Goal: Information Seeking & Learning: Learn about a topic

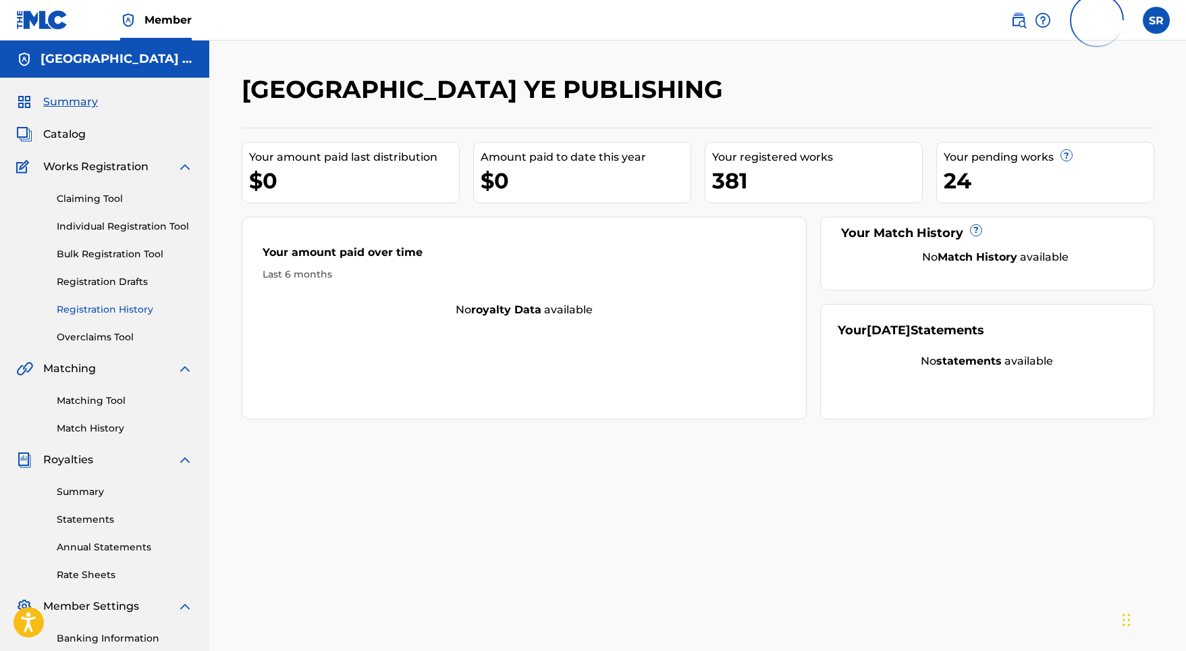
click at [122, 304] on link "Registration History" at bounding box center [125, 310] width 136 height 14
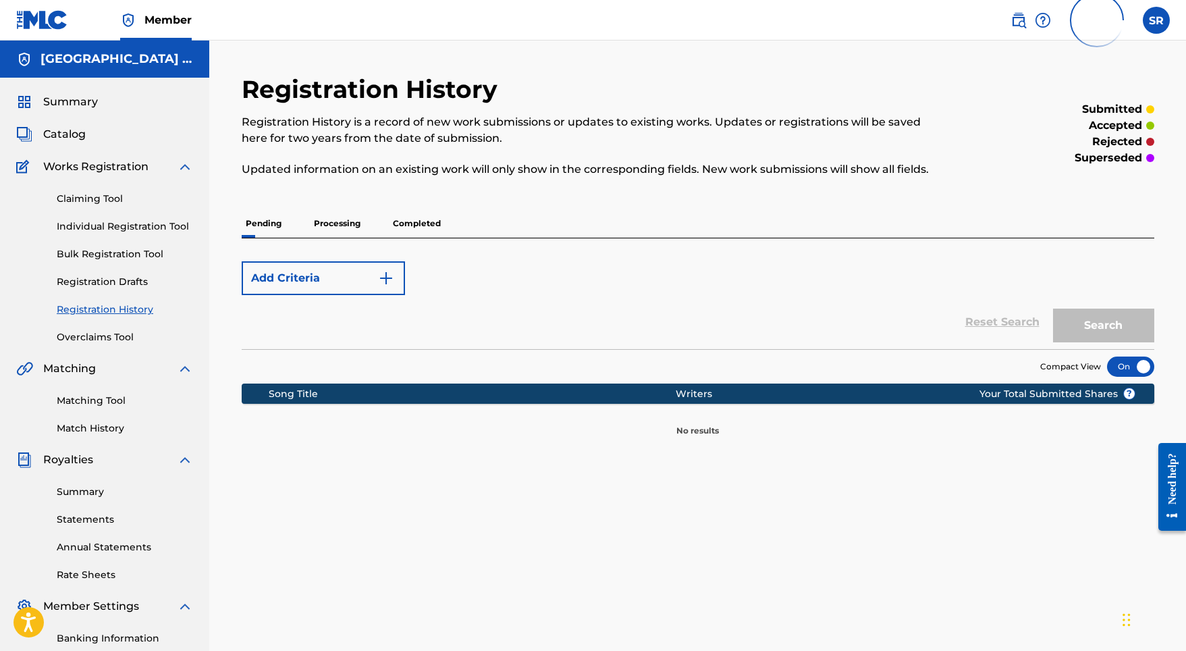
click at [355, 224] on p "Processing" at bounding box center [337, 223] width 55 height 28
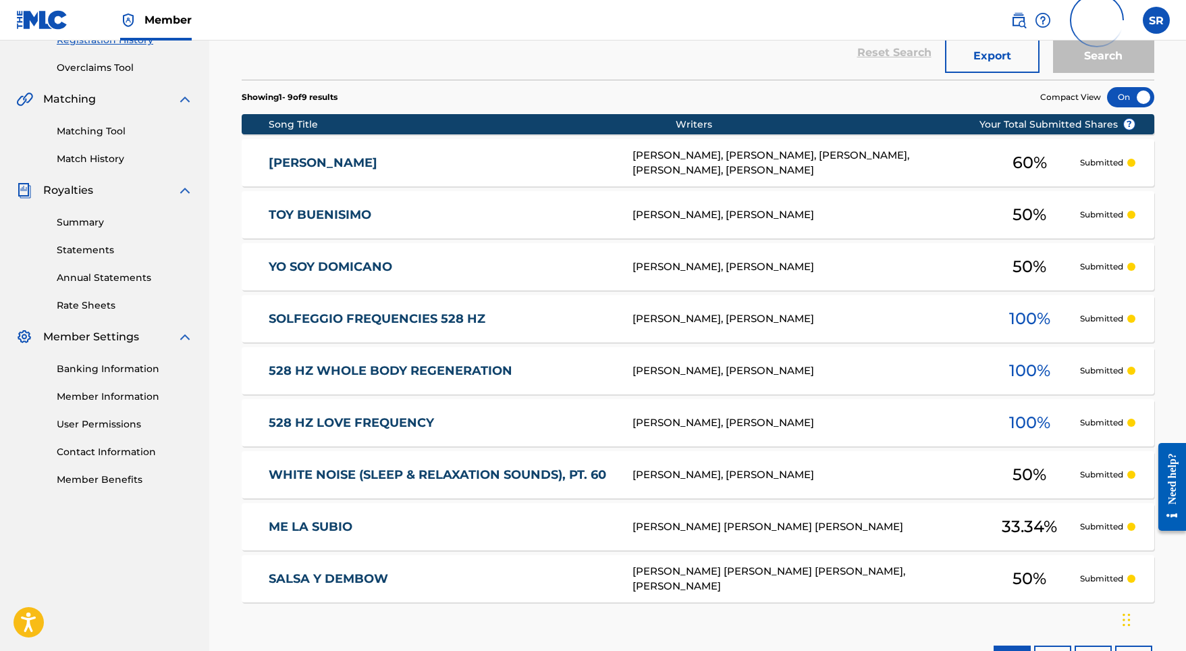
scroll to position [72, 0]
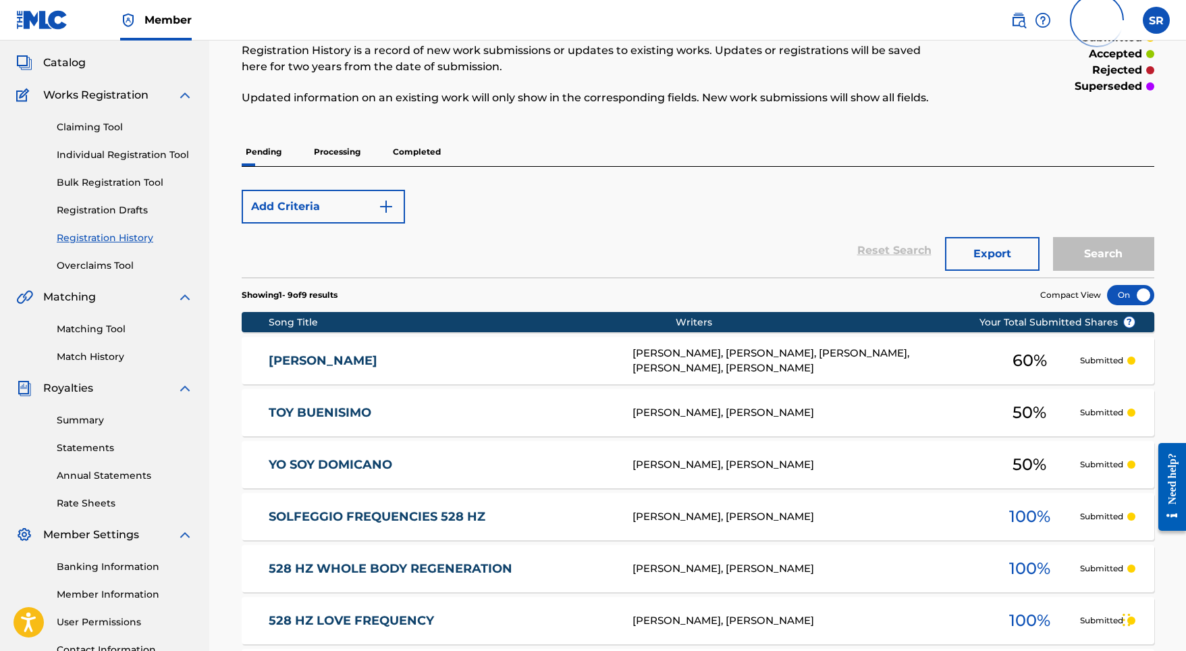
click at [402, 154] on p "Completed" at bounding box center [417, 152] width 56 height 28
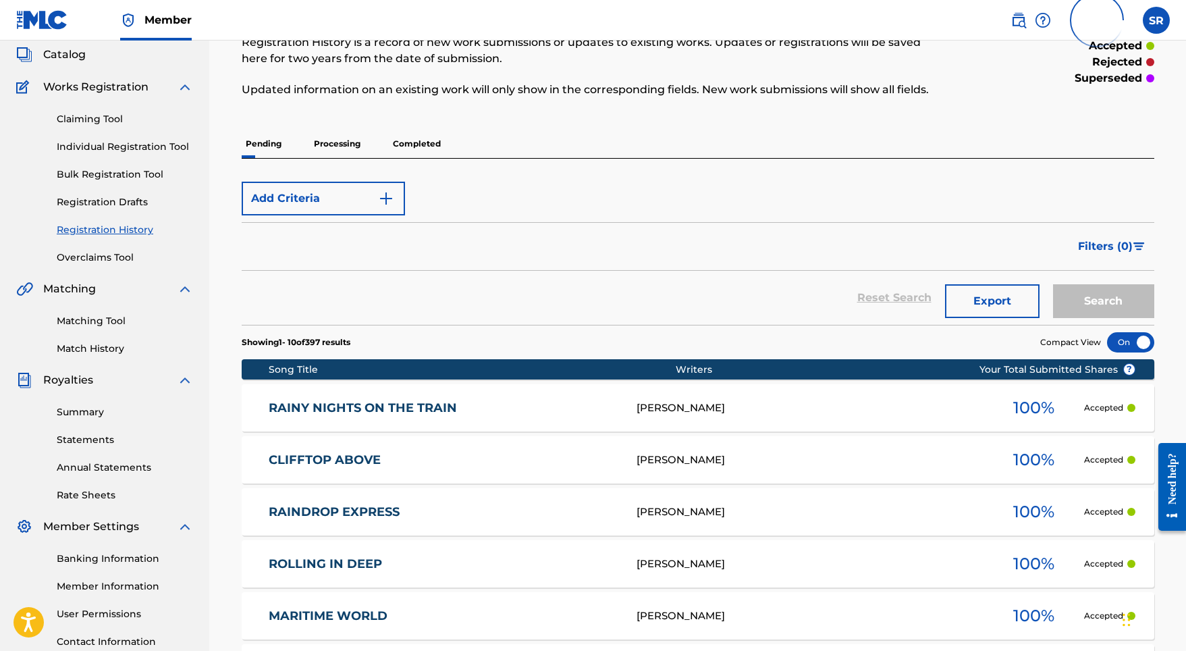
scroll to position [98, 0]
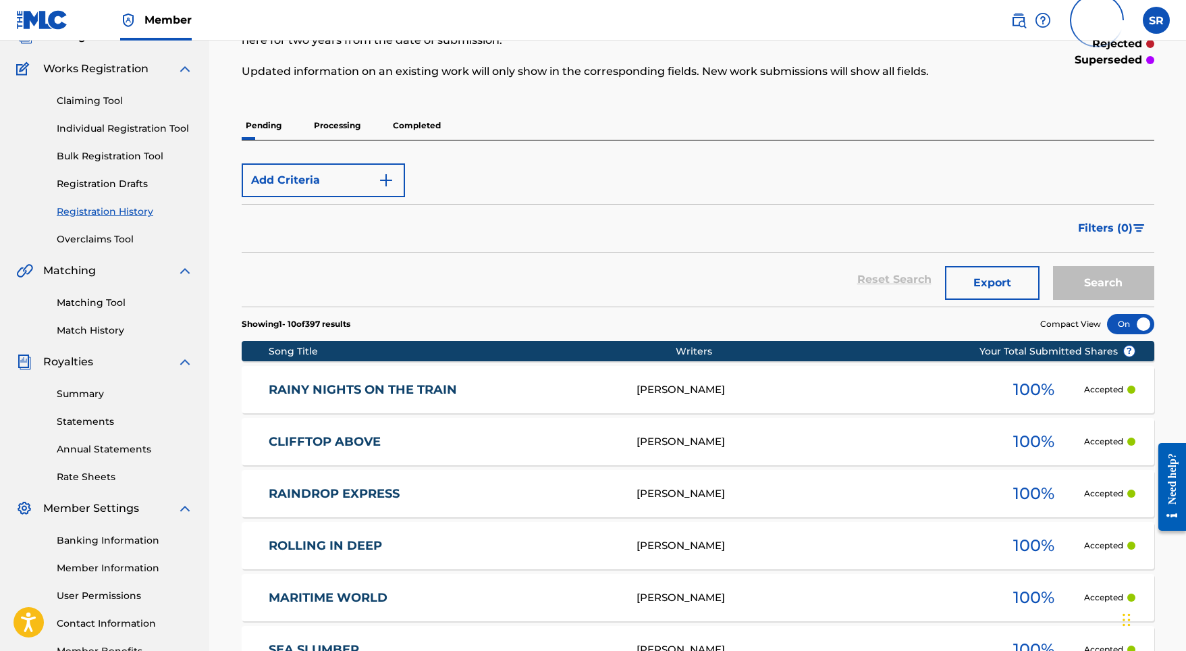
click at [406, 132] on p "Completed" at bounding box center [417, 125] width 56 height 28
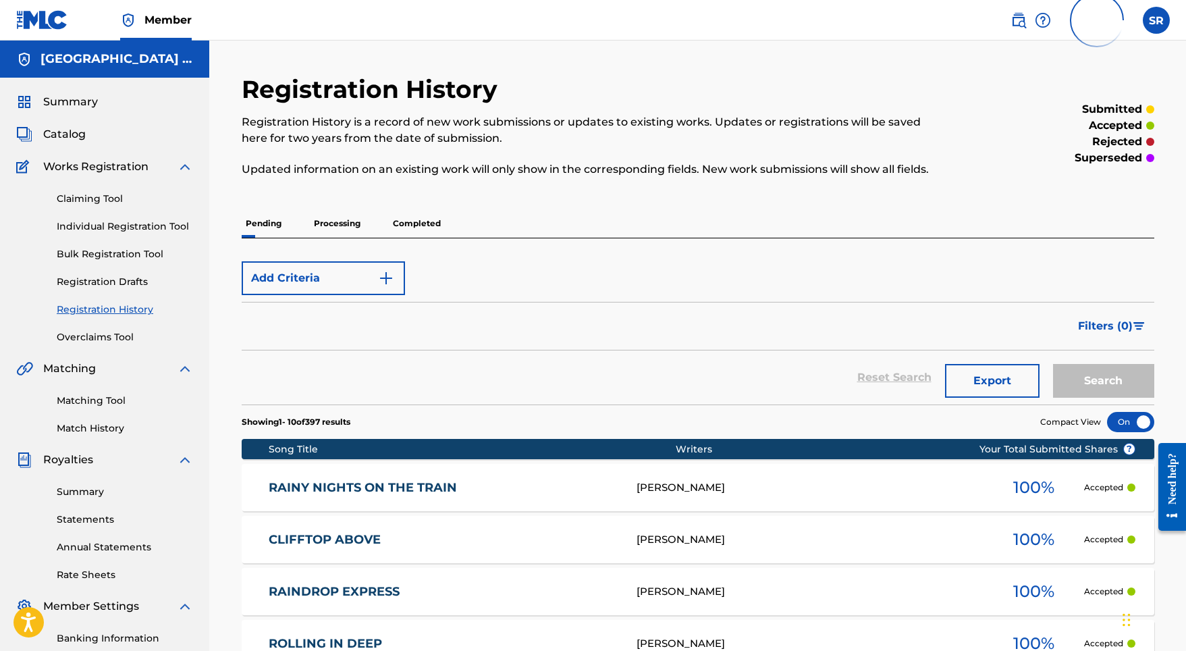
click at [439, 209] on p "Completed" at bounding box center [417, 223] width 56 height 28
click at [423, 219] on p "Completed" at bounding box center [417, 223] width 56 height 28
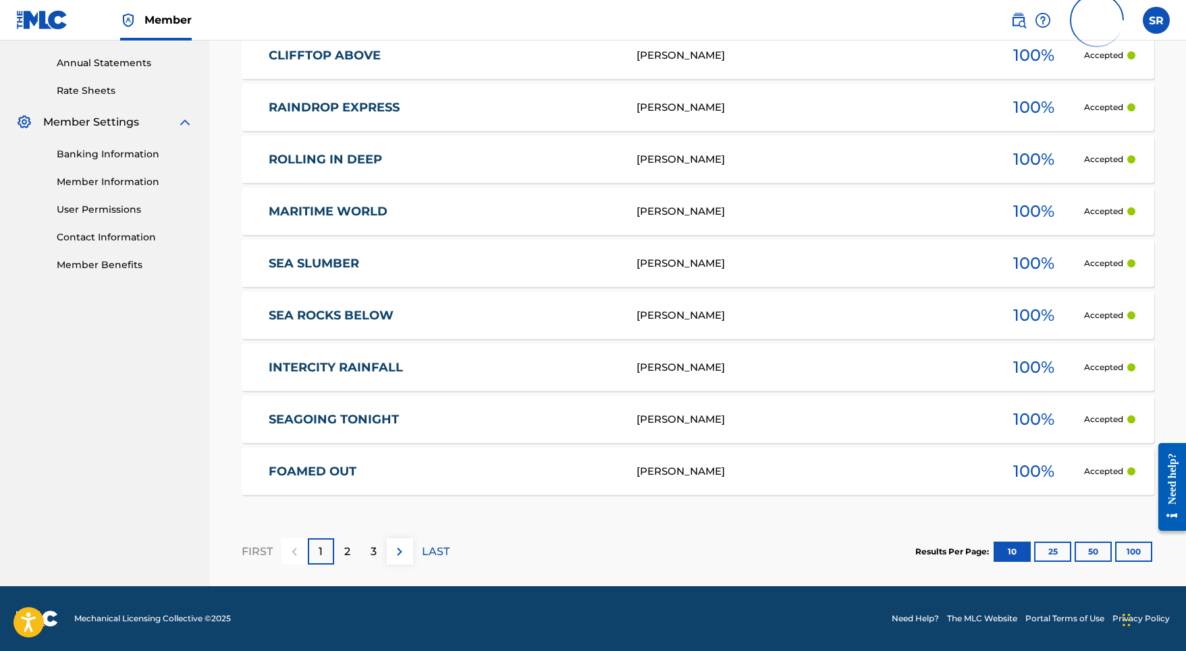
scroll to position [484, 0]
click at [348, 564] on div "FIRST 1 2 3 LAST" at bounding box center [346, 552] width 208 height 70
click at [347, 556] on p "2" at bounding box center [347, 552] width 6 height 16
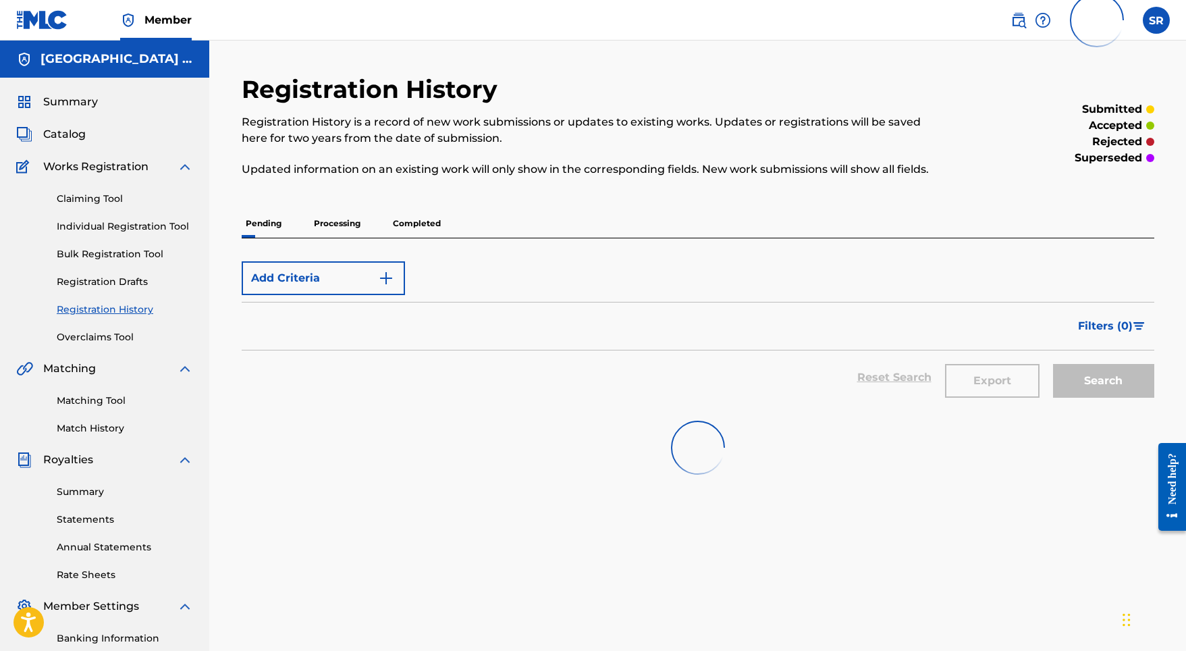
scroll to position [0, 0]
click at [128, 307] on link "Registration History" at bounding box center [125, 310] width 136 height 14
click at [124, 313] on link "Registration History" at bounding box center [125, 310] width 136 height 14
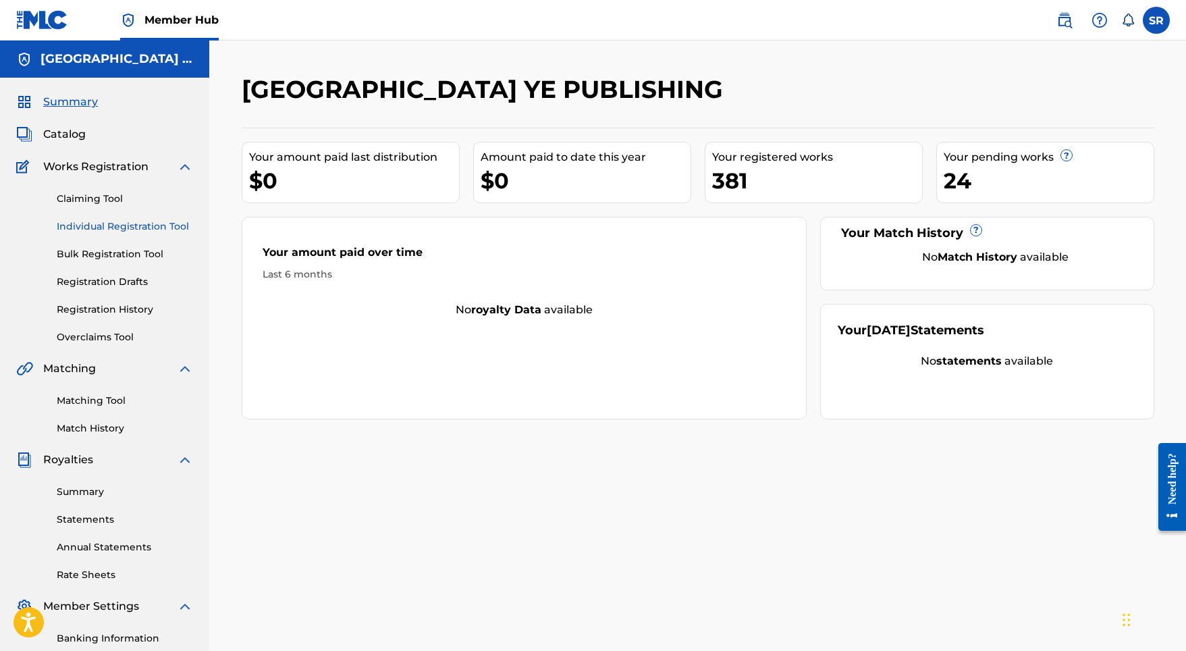
click at [92, 230] on link "Individual Registration Tool" at bounding box center [125, 226] width 136 height 14
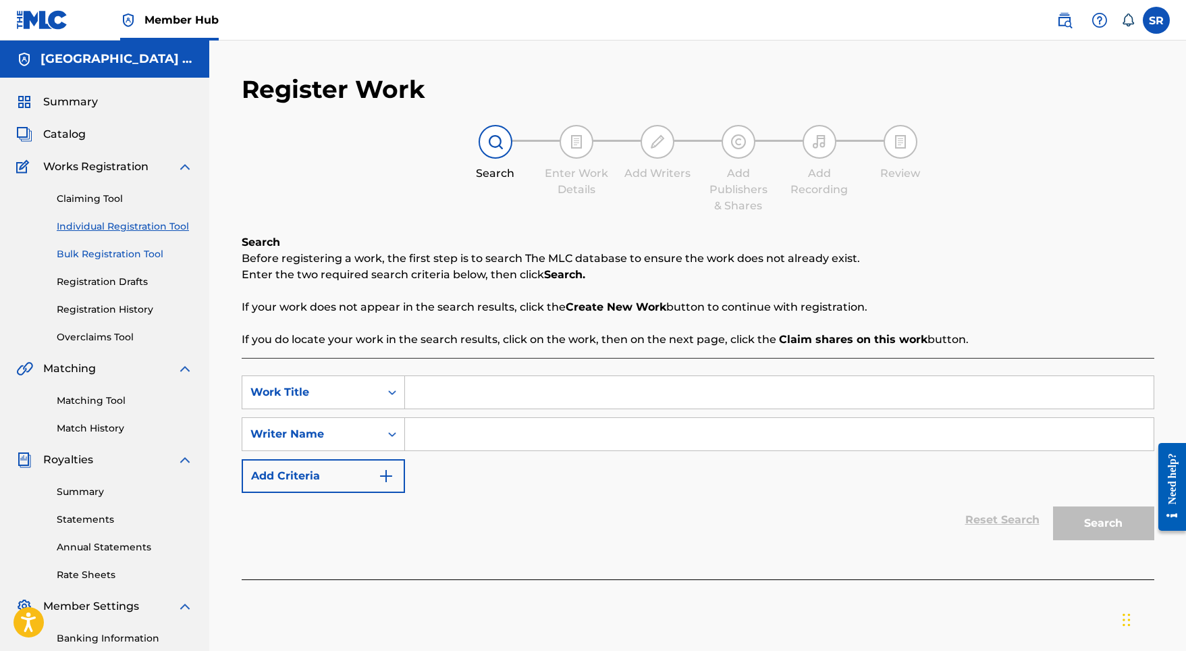
click at [107, 258] on link "Bulk Registration Tool" at bounding box center [125, 254] width 136 height 14
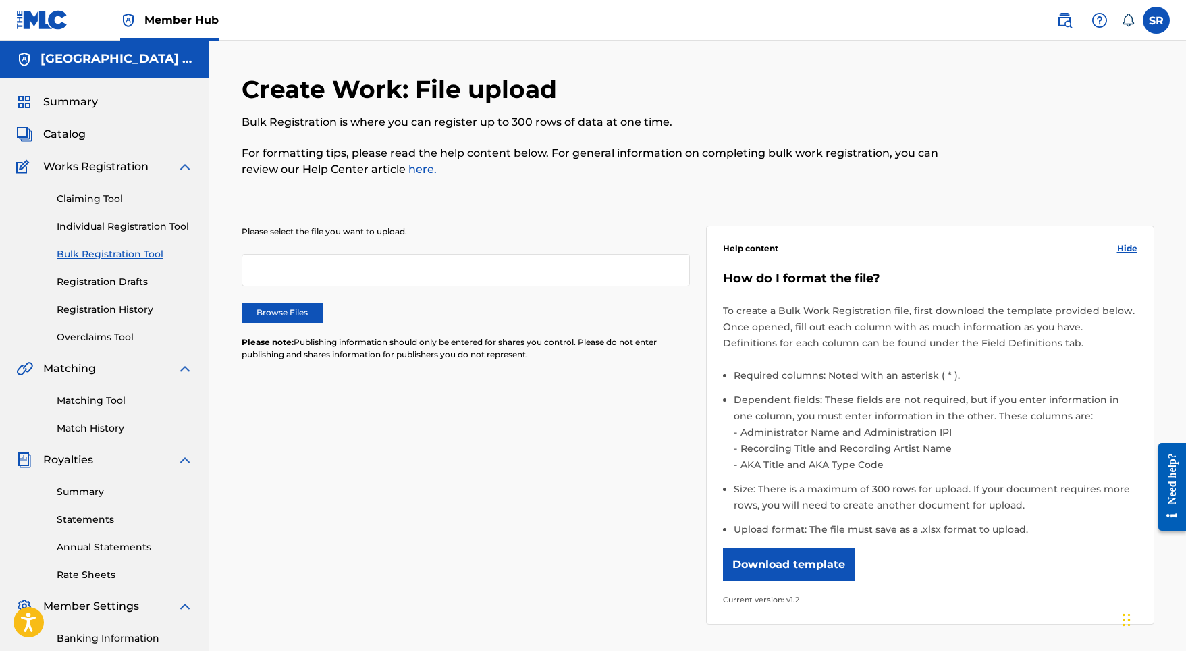
click at [115, 290] on div "Claiming Tool Individual Registration Tool Bulk Registration Tool Registration …" at bounding box center [104, 259] width 177 height 169
click at [117, 280] on link "Registration Drafts" at bounding box center [125, 282] width 136 height 14
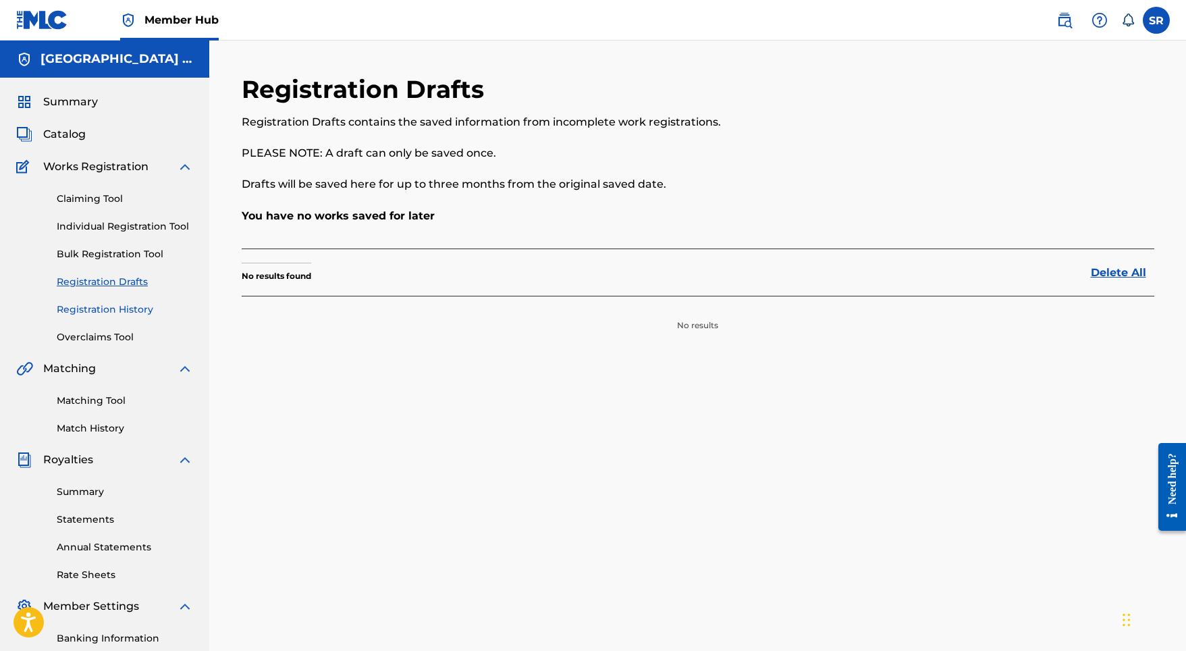
click at [122, 307] on link "Registration History" at bounding box center [125, 310] width 136 height 14
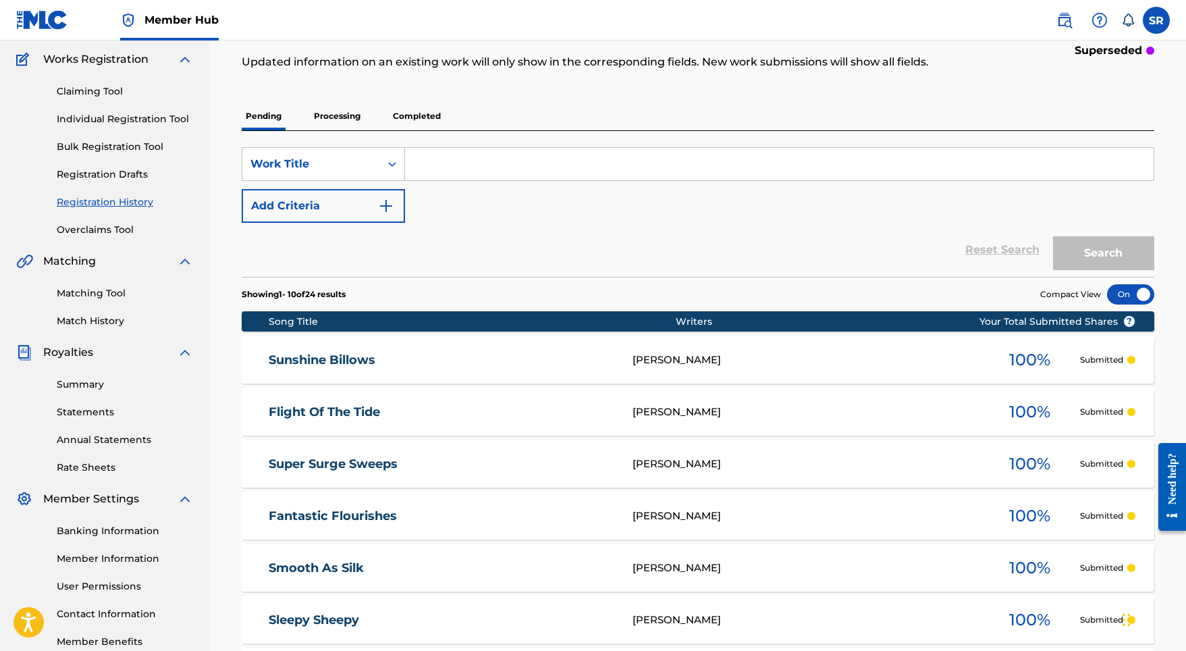
scroll to position [107, 0]
click at [342, 108] on p "Processing" at bounding box center [337, 116] width 55 height 28
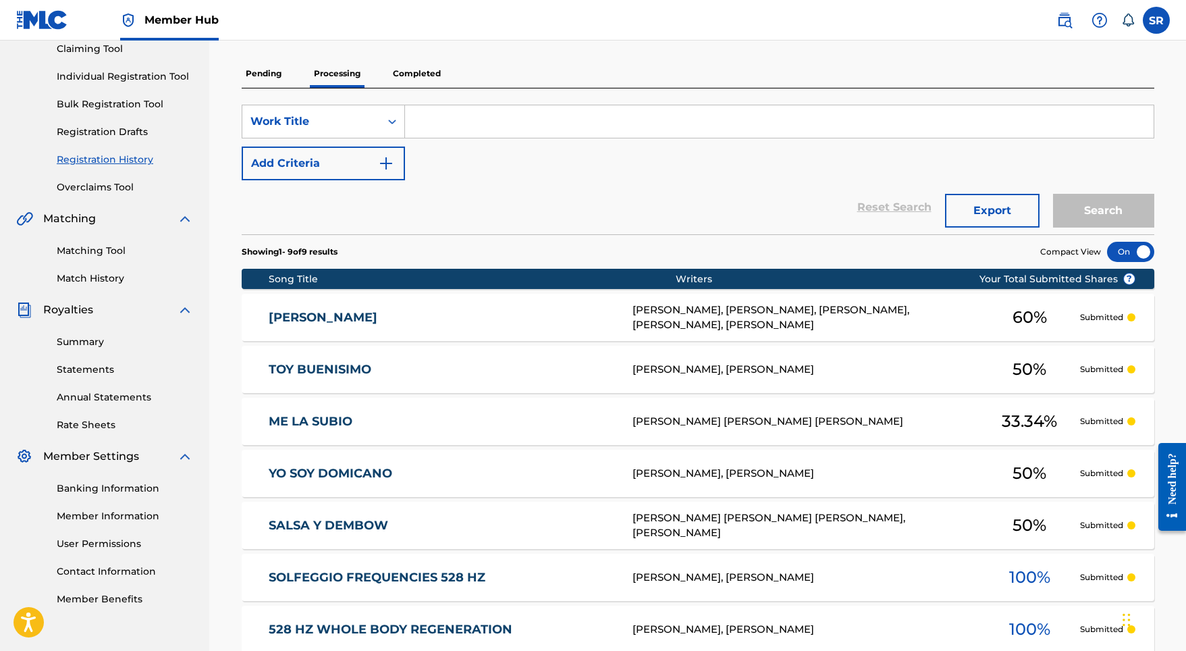
scroll to position [141, 0]
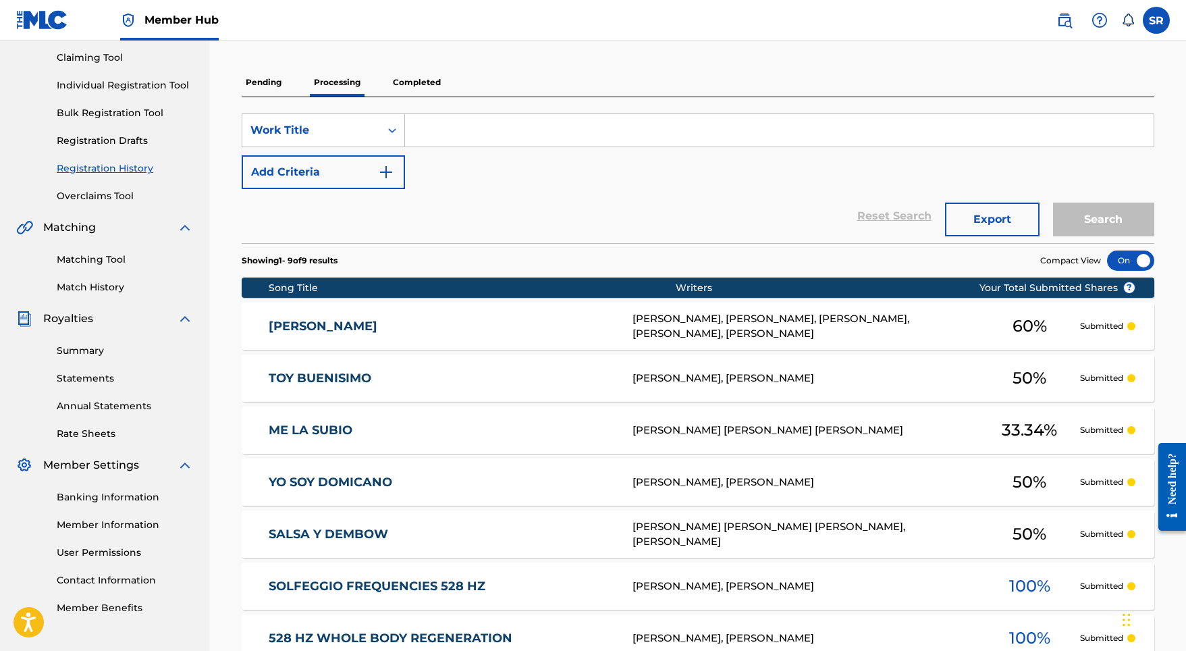
click at [419, 81] on p "Completed" at bounding box center [417, 82] width 56 height 28
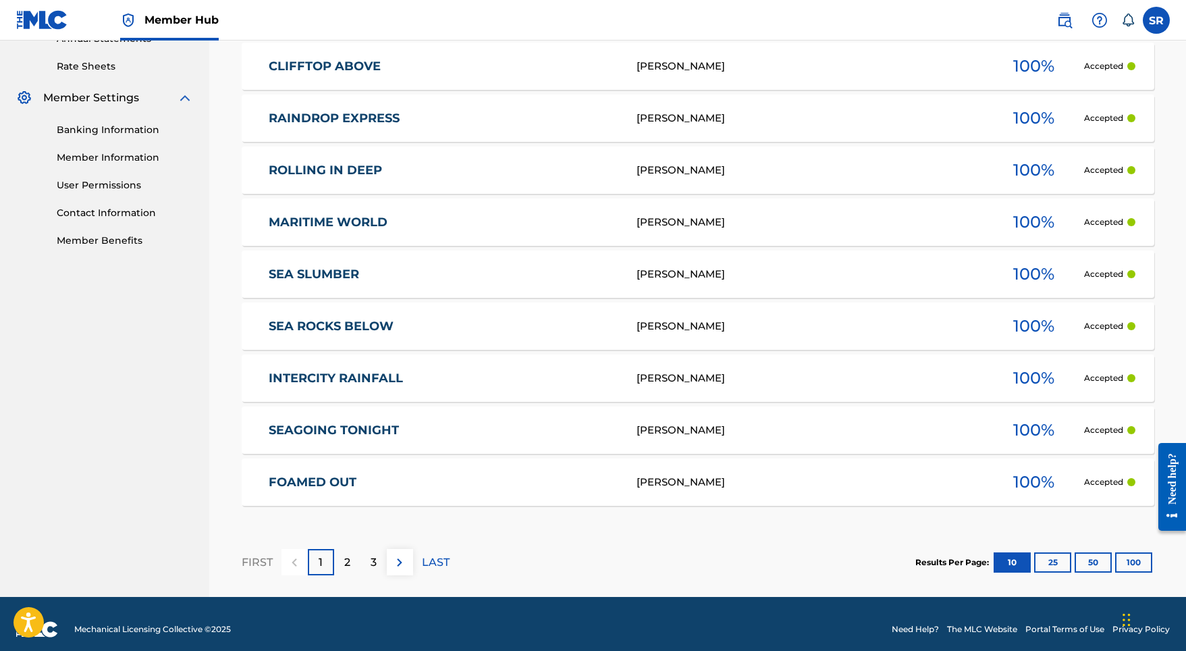
scroll to position [512, 0]
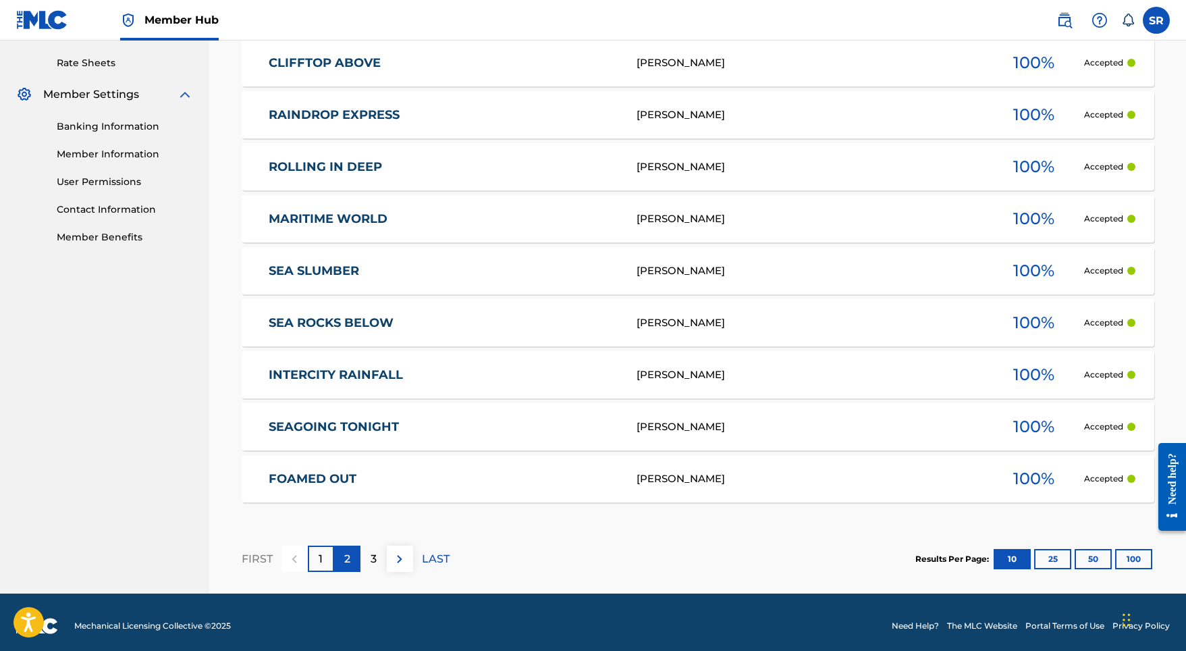
click at [344, 554] on p "2" at bounding box center [347, 559] width 6 height 16
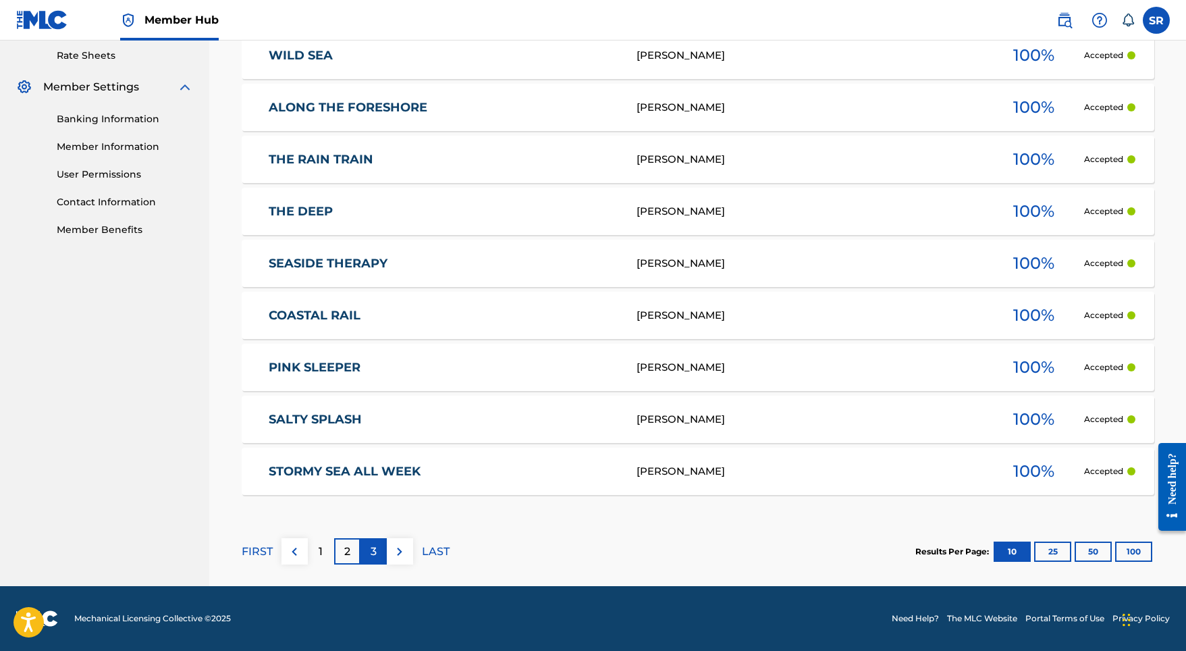
click at [369, 546] on div "3" at bounding box center [374, 551] width 26 height 26
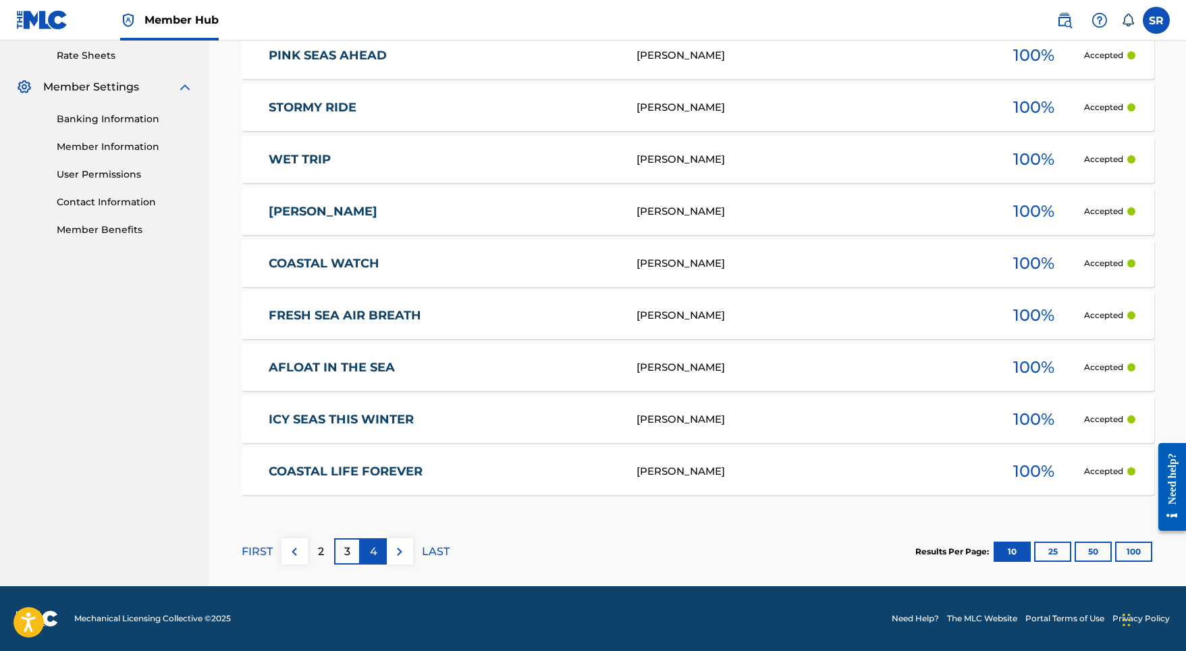
click at [382, 563] on div "4" at bounding box center [374, 551] width 26 height 26
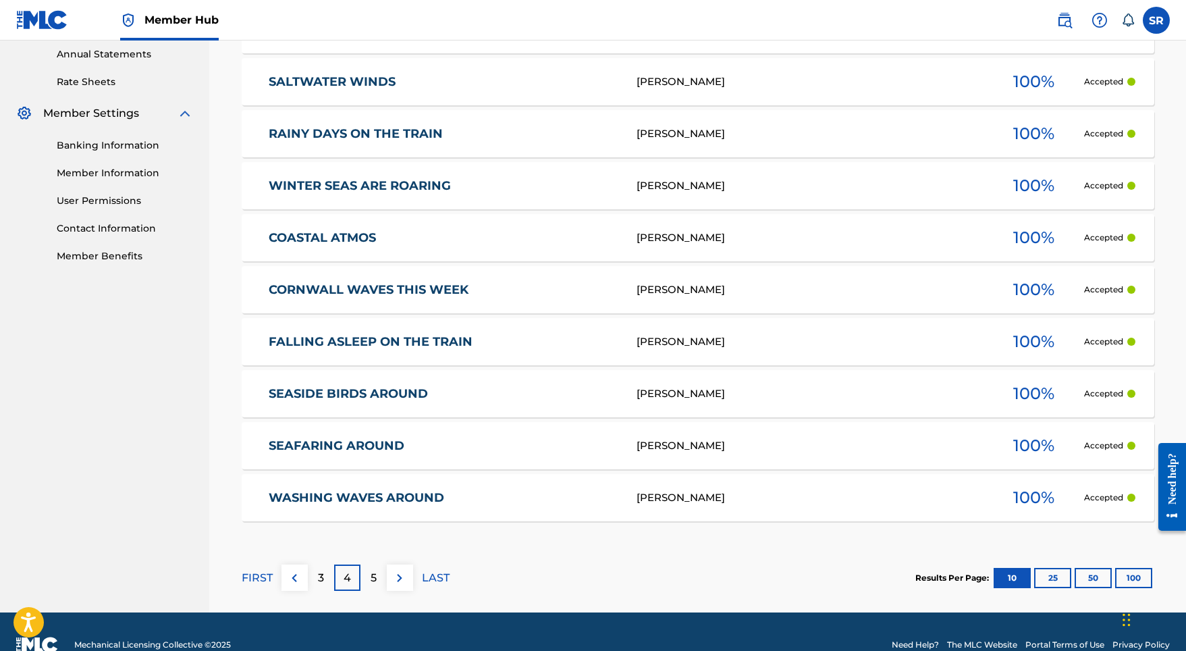
scroll to position [519, 0]
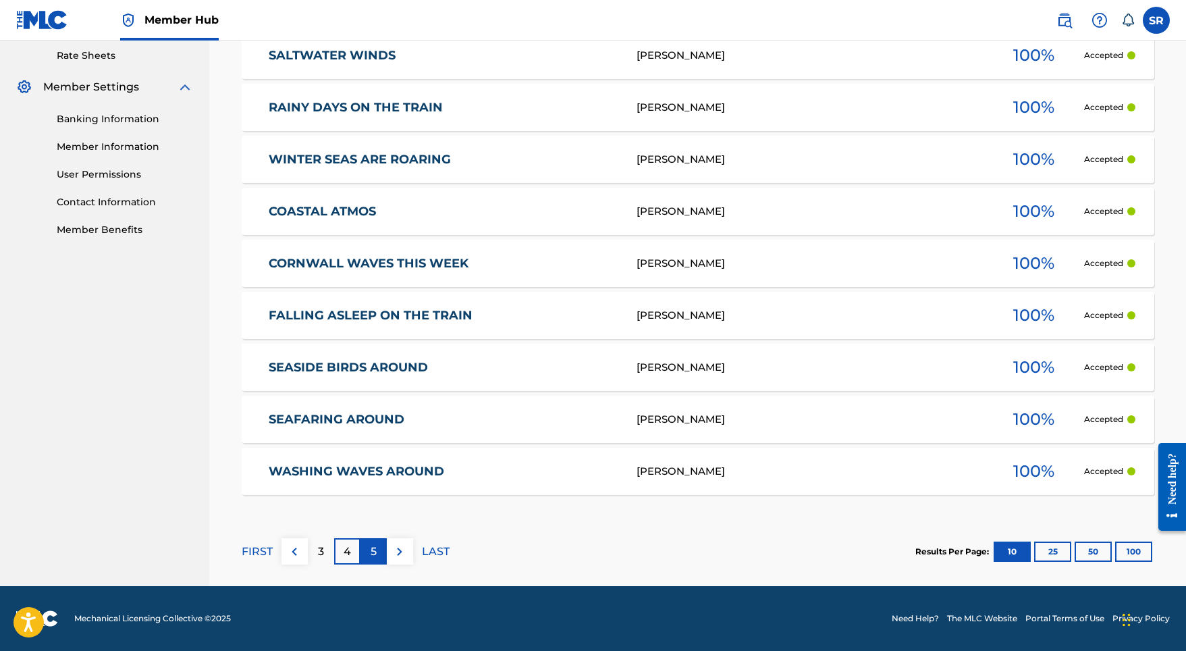
click at [375, 546] on p "5" at bounding box center [374, 552] width 6 height 16
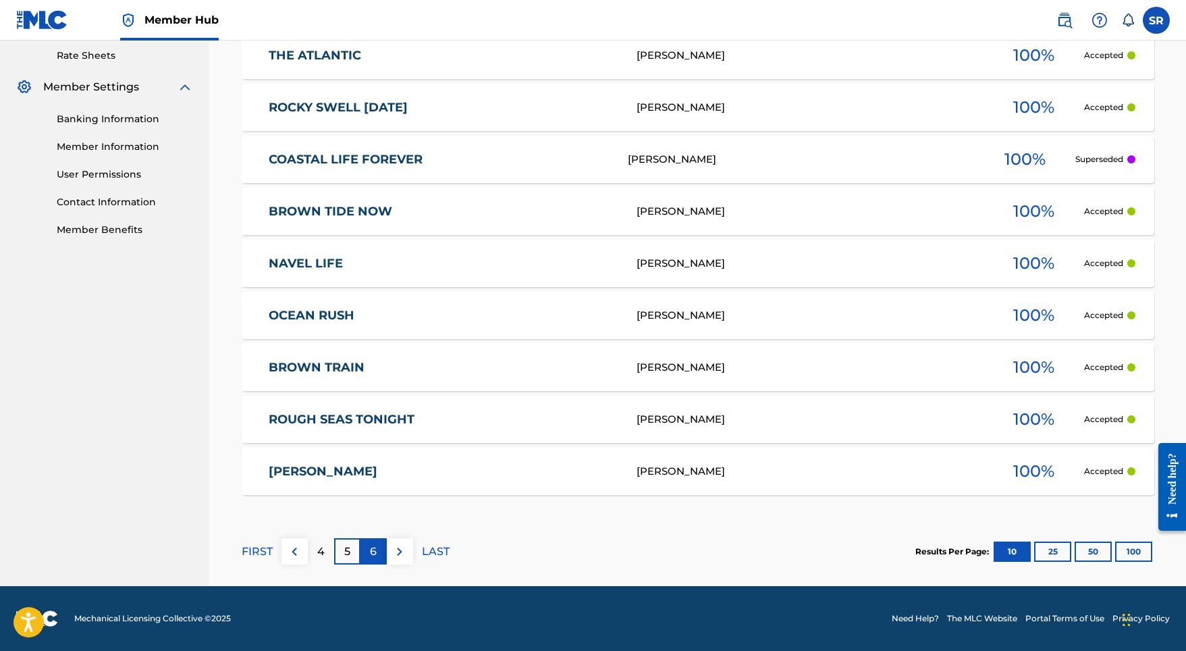
click at [370, 550] on p "6" at bounding box center [373, 552] width 7 height 16
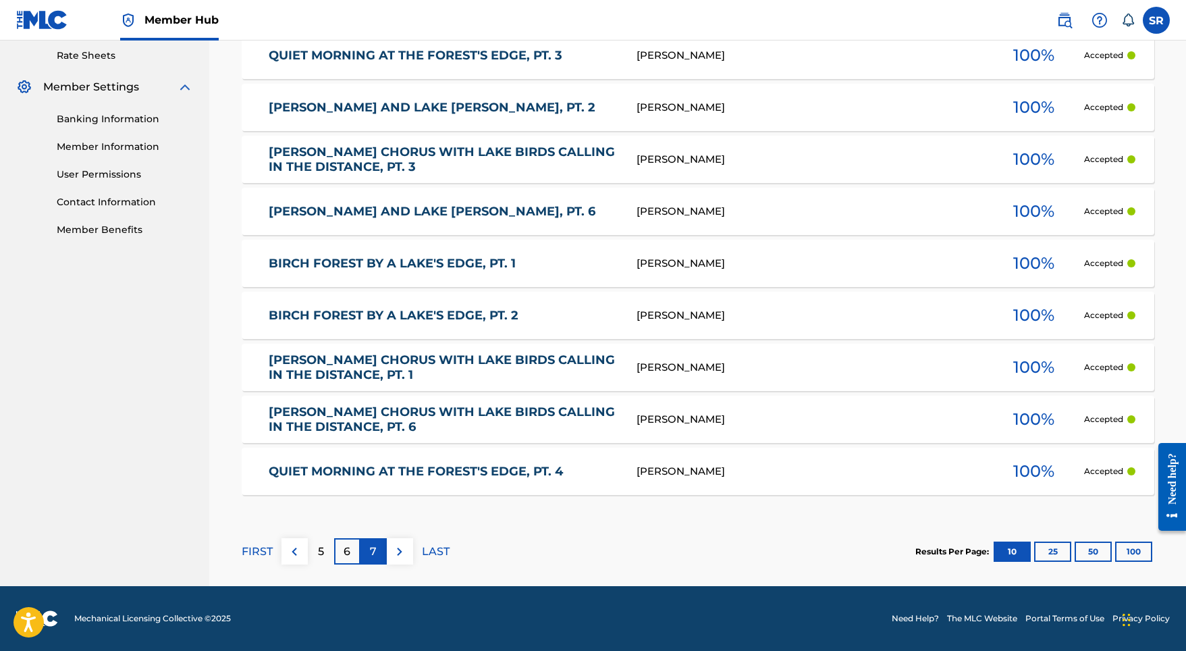
click at [379, 544] on div "7" at bounding box center [374, 551] width 26 height 26
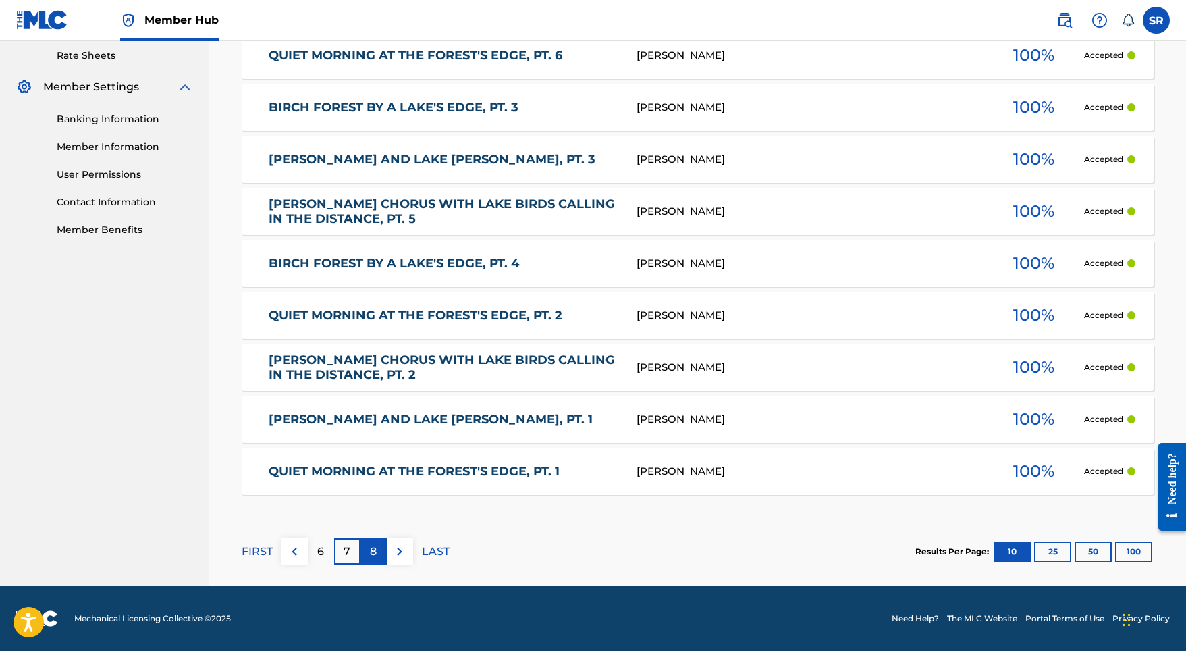
click at [365, 563] on div "8" at bounding box center [374, 551] width 26 height 26
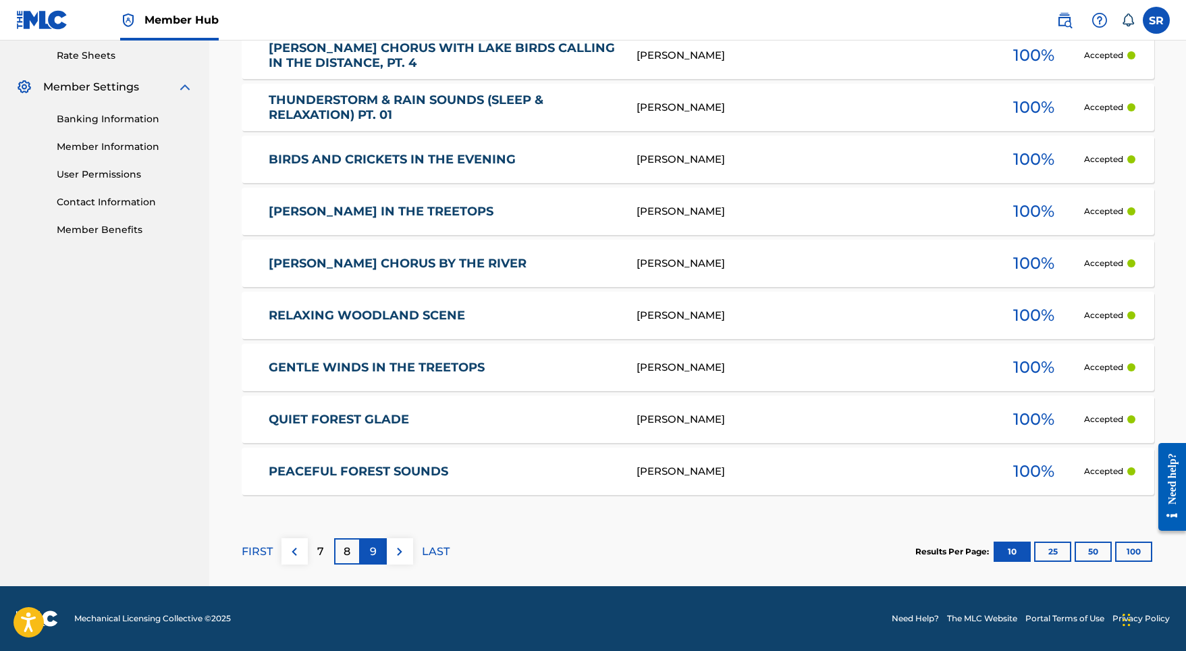
click at [381, 553] on div "9" at bounding box center [374, 551] width 26 height 26
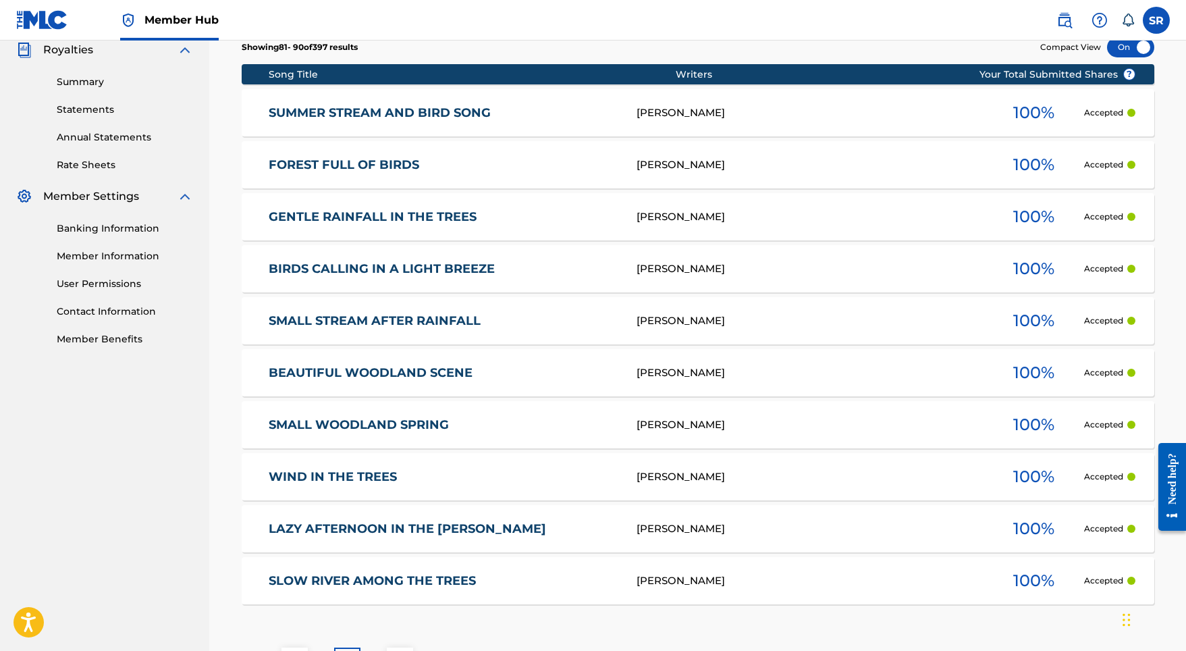
scroll to position [512, 0]
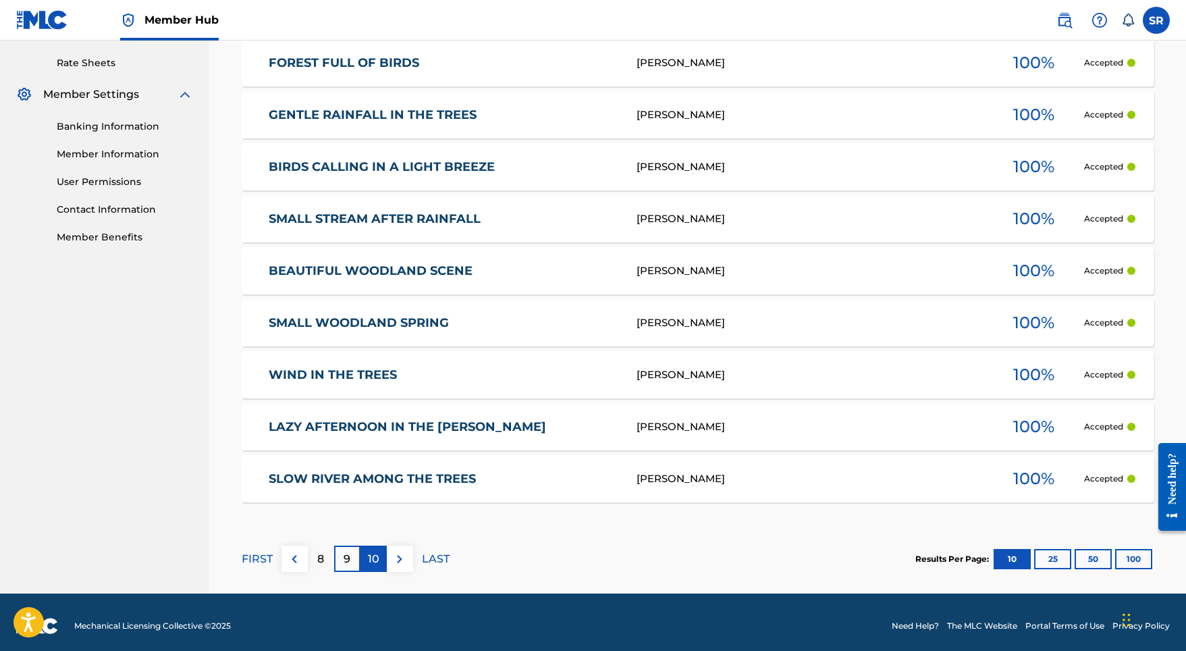
click at [373, 555] on p "10" at bounding box center [373, 559] width 11 height 16
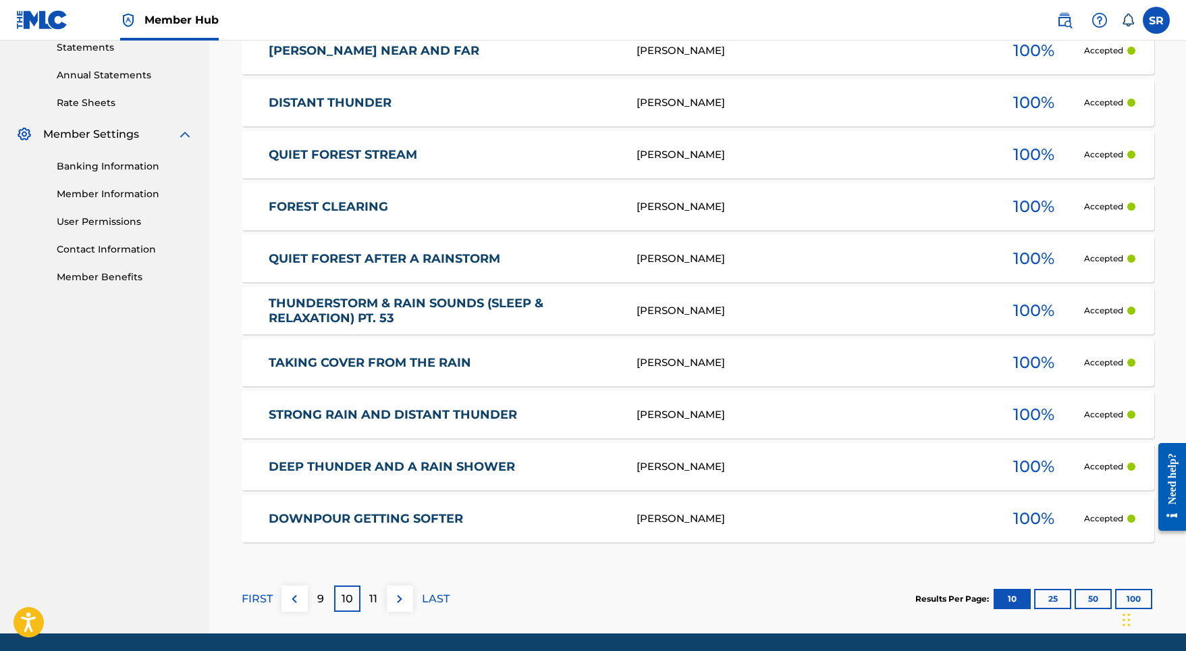
scroll to position [472, 0]
click at [358, 307] on link "THUNDERSTORM & RAIN SOUNDS (SLEEP & RELAXATION) PT. 53" at bounding box center [444, 311] width 350 height 30
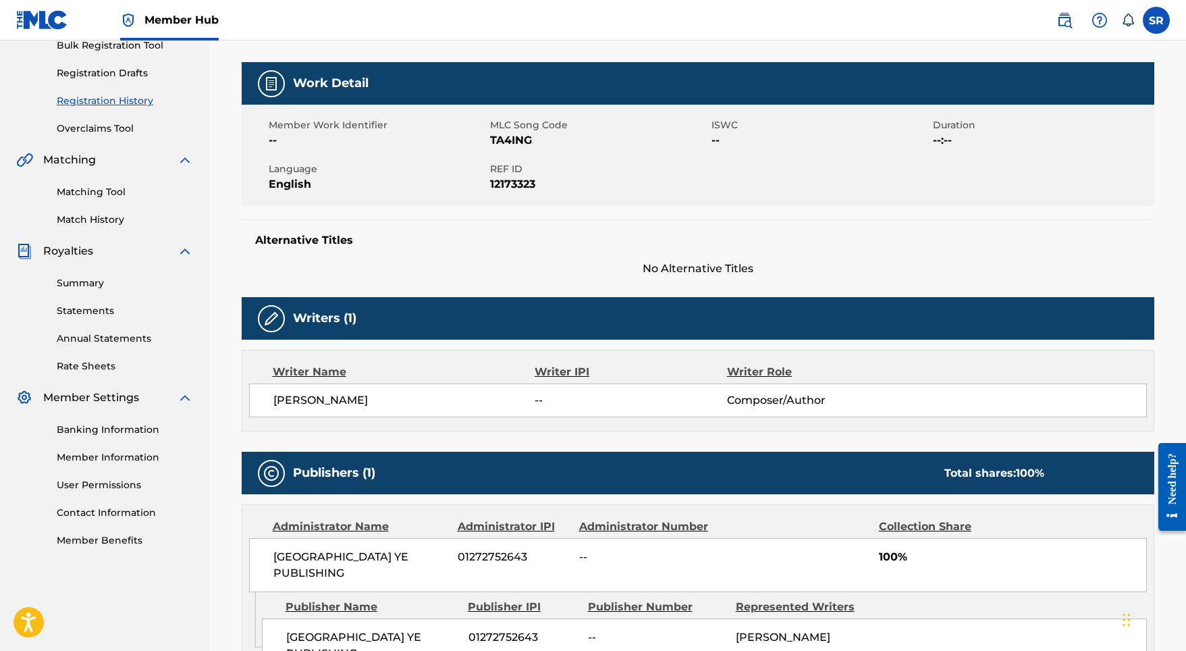
scroll to position [211, 1]
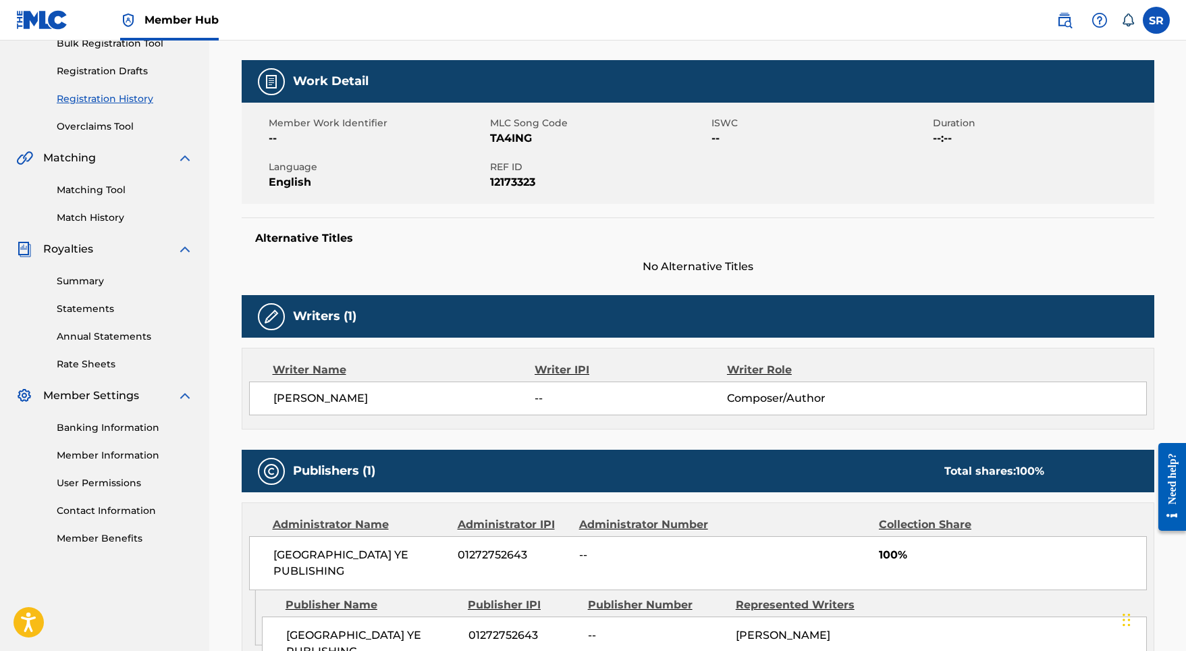
click at [345, 397] on span "[PERSON_NAME]" at bounding box center [404, 398] width 262 height 16
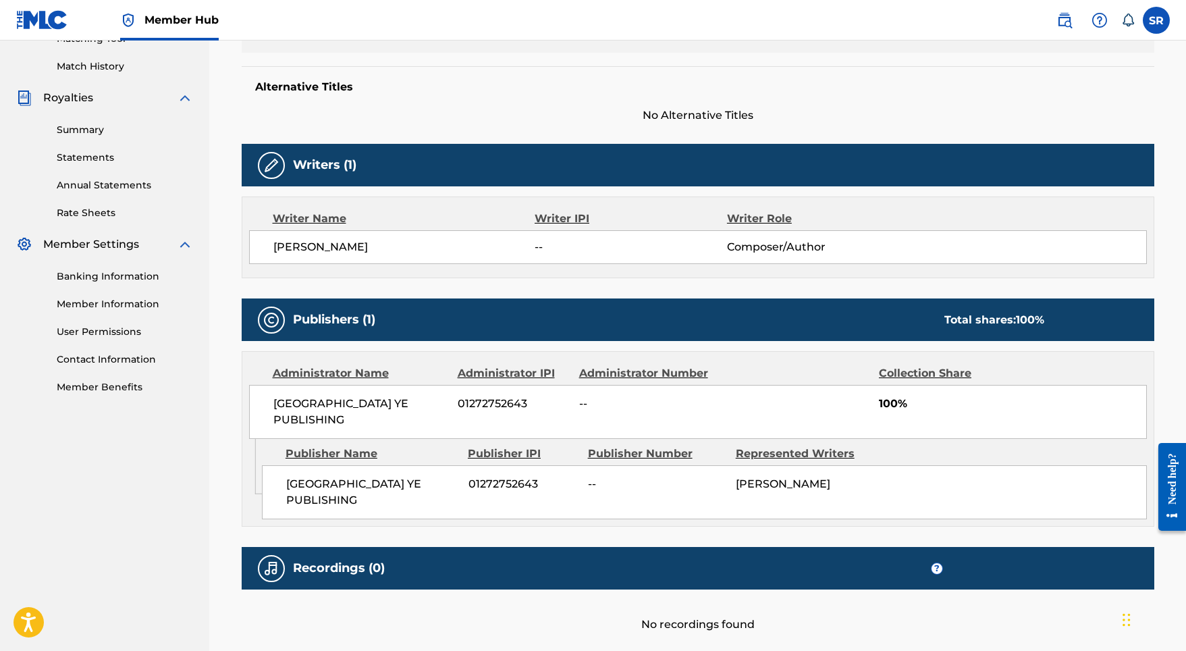
scroll to position [362, 0]
click at [339, 398] on span "[GEOGRAPHIC_DATA] YE PUBLISHING" at bounding box center [360, 412] width 175 height 32
click at [344, 372] on div "Administrator Name" at bounding box center [360, 373] width 175 height 16
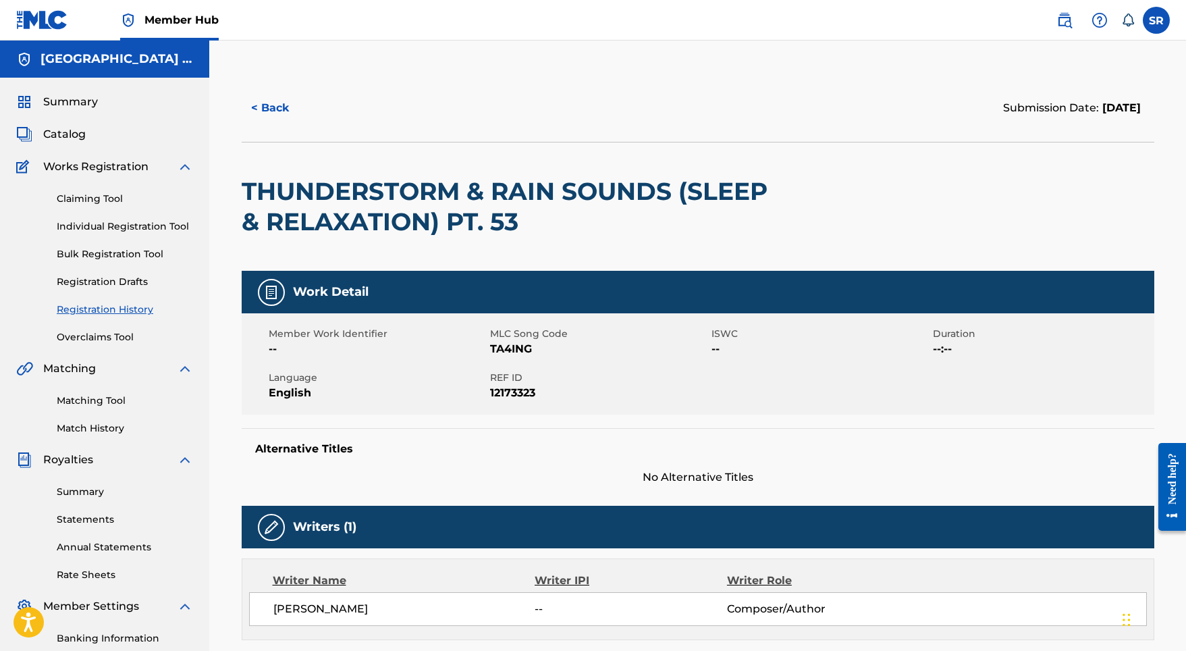
scroll to position [-1, 0]
click at [66, 134] on span "Catalog" at bounding box center [64, 134] width 43 height 16
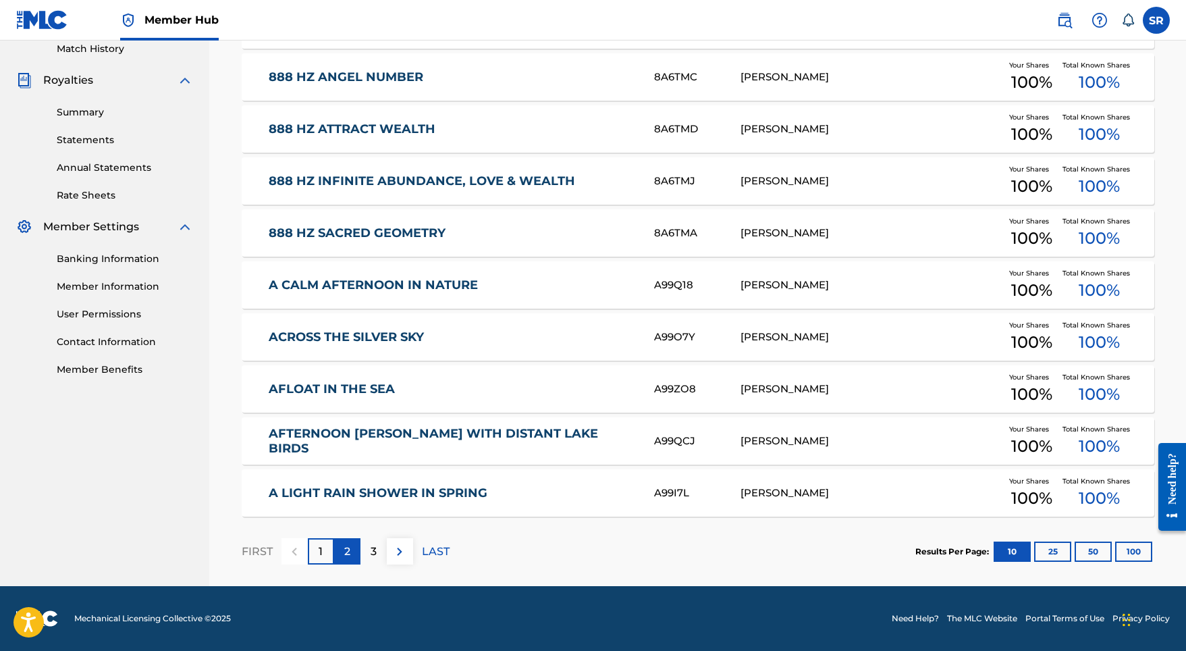
click at [347, 551] on p "2" at bounding box center [347, 552] width 6 height 16
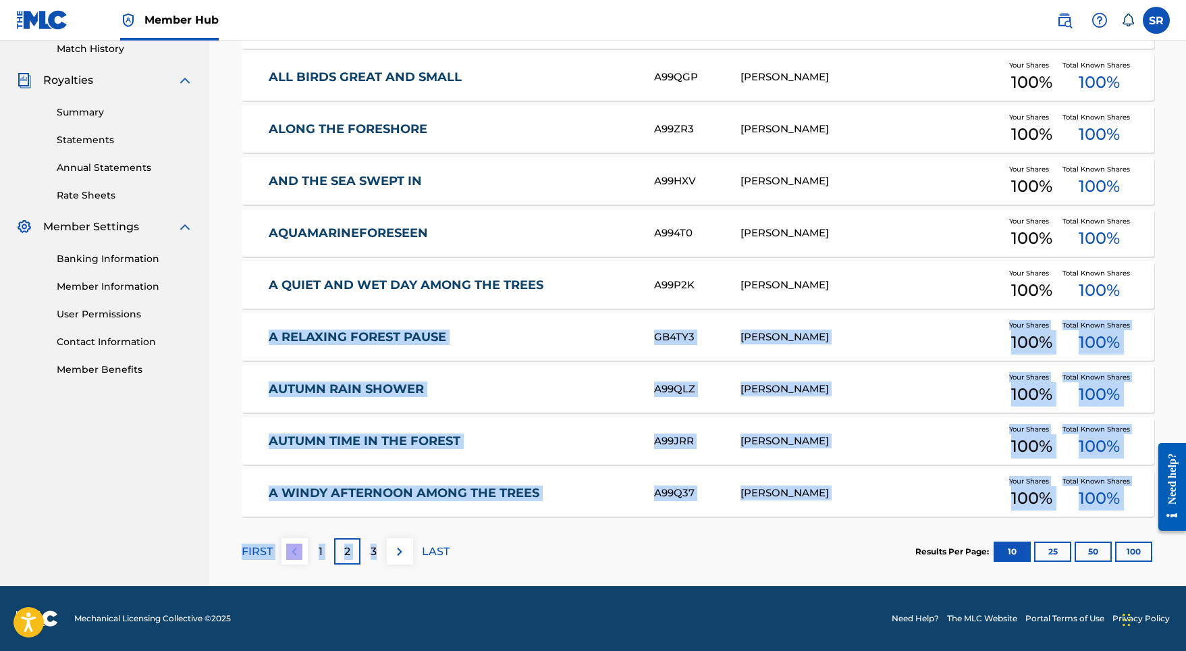
drag, startPoint x: 373, startPoint y: 558, endPoint x: 418, endPoint y: 307, distance: 255.2
click at [418, 307] on div "Showing 11 - 20 of 381 results Compact View Song Title MLC Song Code Writers Sh…" at bounding box center [698, 264] width 913 height 644
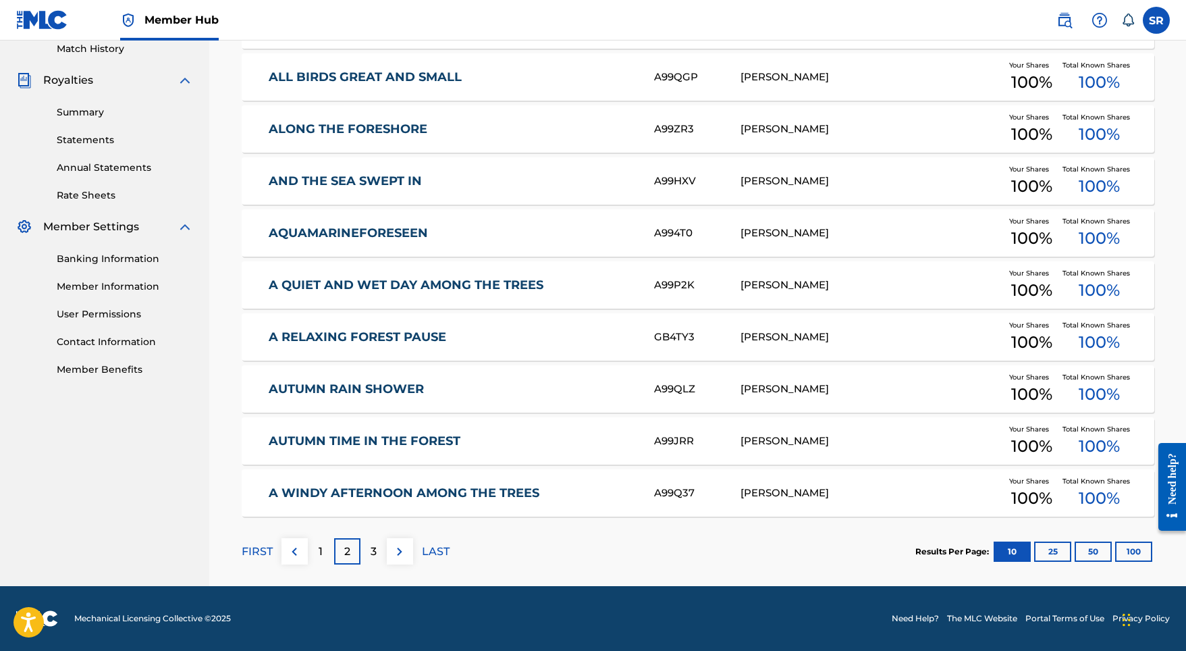
click at [396, 273] on div "A QUIET AND WET DAY AMONG THE TREES A99P2K SYDNEY ROMAIN Your Shares 100 % Tota…" at bounding box center [698, 284] width 913 height 47
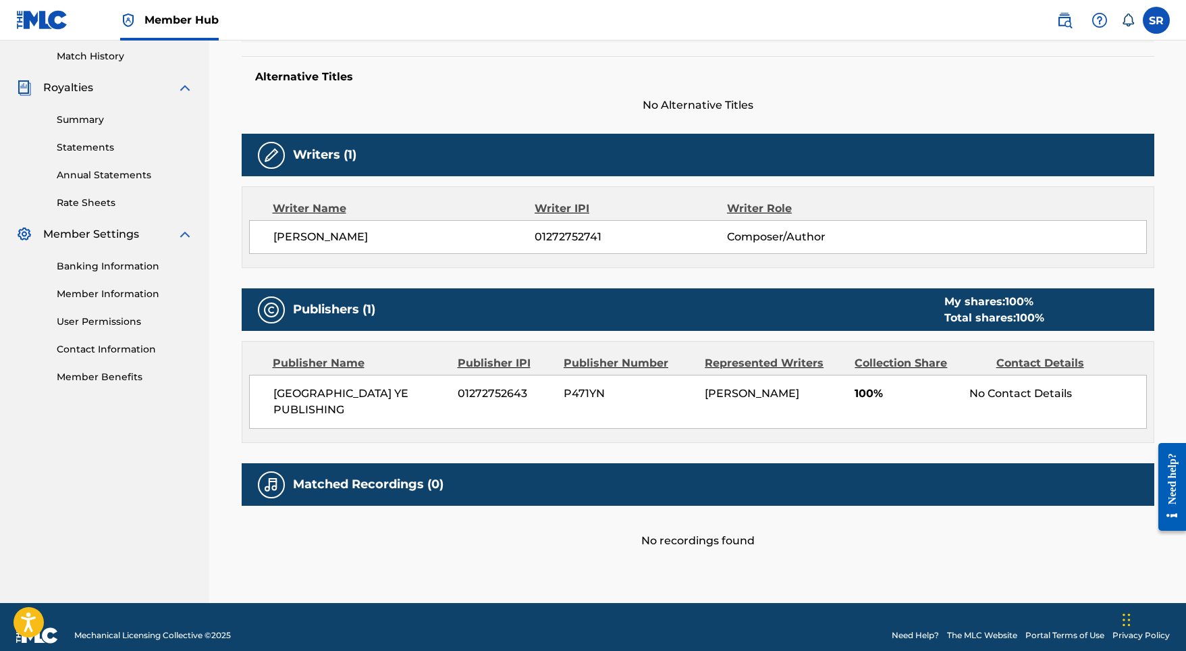
click at [975, 386] on div "No Contact Details" at bounding box center [1058, 394] width 176 height 16
click at [991, 387] on div "No Contact Details" at bounding box center [1058, 394] width 176 height 16
click at [1021, 363] on div "Contact Details" at bounding box center [1062, 363] width 131 height 16
click at [1020, 390] on div "No Contact Details" at bounding box center [1058, 394] width 176 height 16
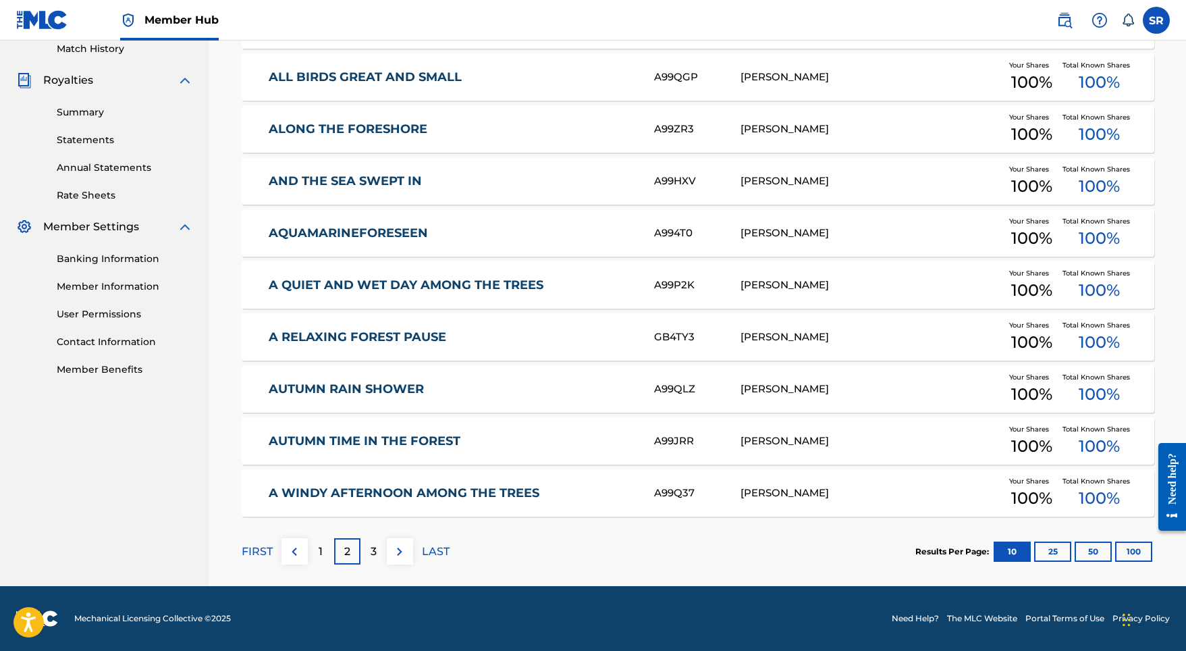
click at [357, 337] on link "A RELAXING FOREST PAUSE" at bounding box center [452, 338] width 367 height 16
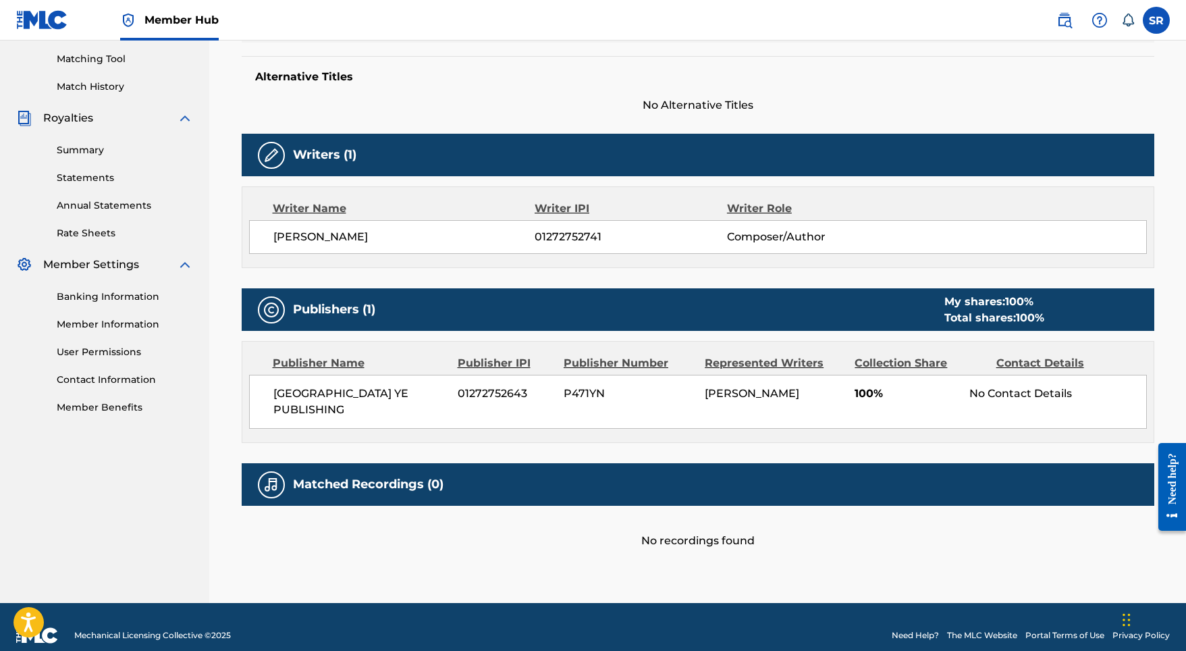
click at [908, 406] on div "[GEOGRAPHIC_DATA] YE PUBLISHING 01272752643 P471YN SYDNEY ROMAIN 100% No Contac…" at bounding box center [698, 402] width 898 height 54
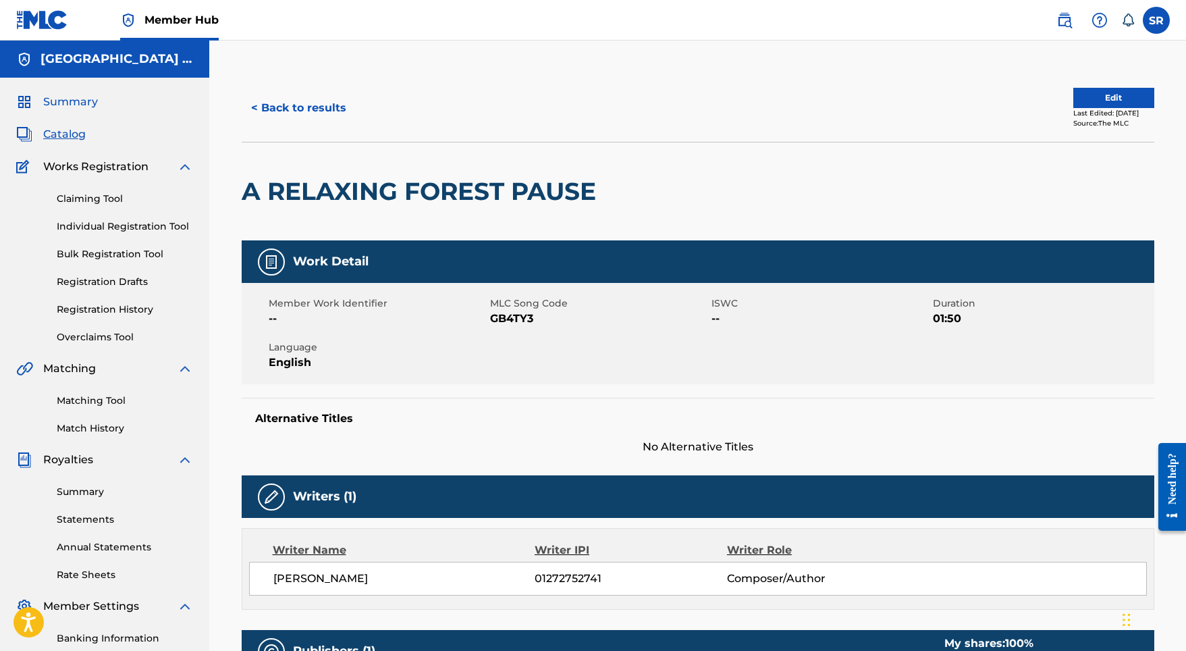
click at [75, 99] on span "Summary" at bounding box center [70, 102] width 55 height 16
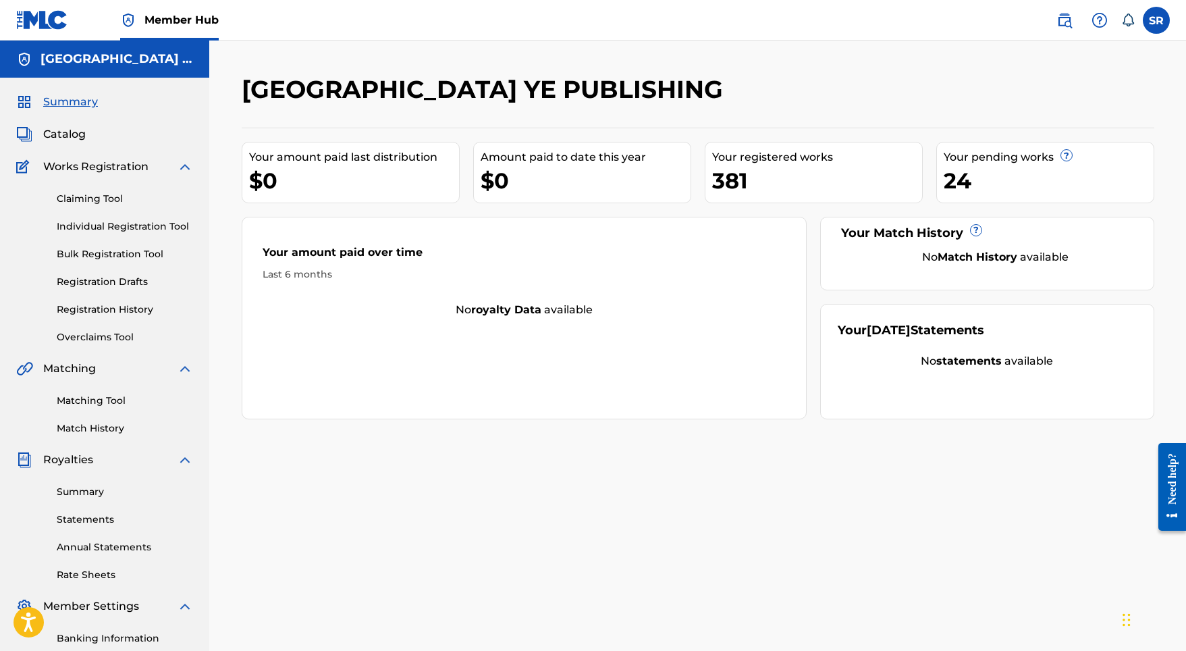
click at [82, 104] on span "Summary" at bounding box center [70, 102] width 55 height 16
click at [77, 133] on span "Catalog" at bounding box center [64, 134] width 43 height 16
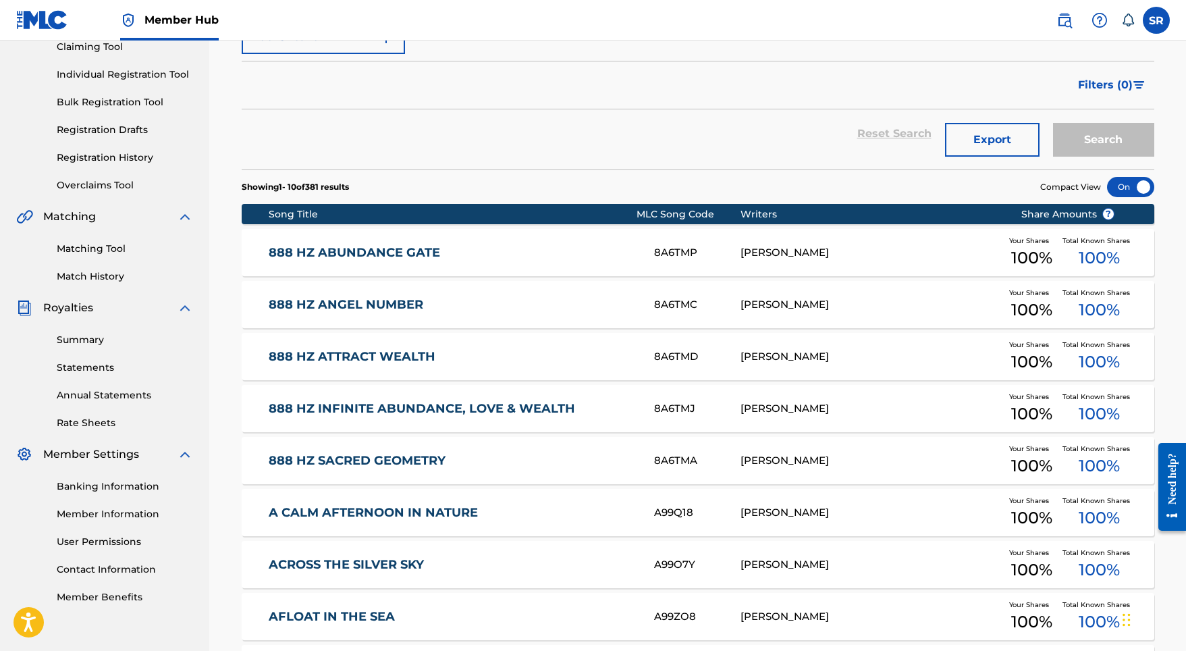
scroll to position [156, 1]
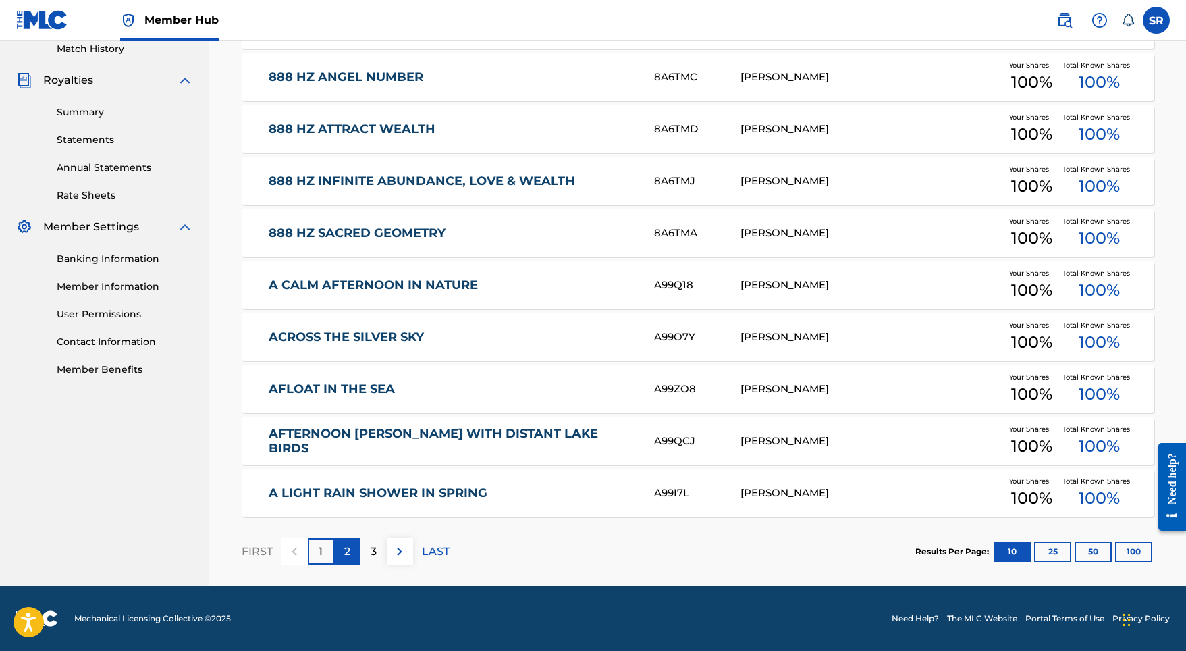
click at [349, 564] on div "2" at bounding box center [347, 551] width 26 height 26
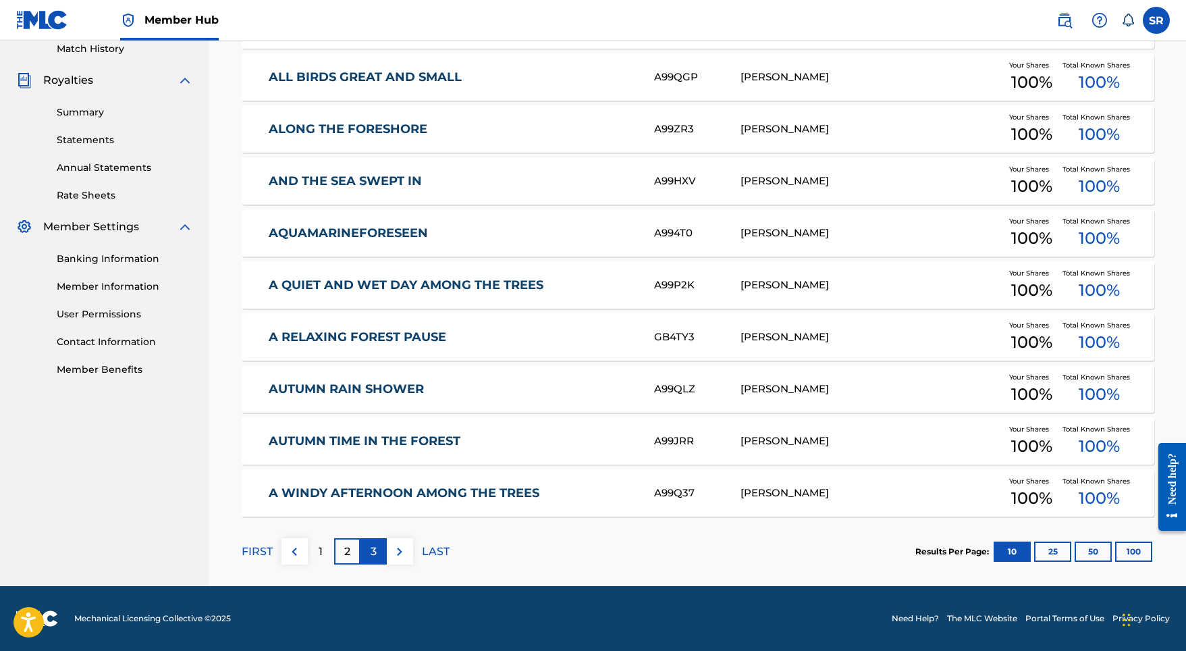
click at [374, 552] on p "3" at bounding box center [374, 552] width 6 height 16
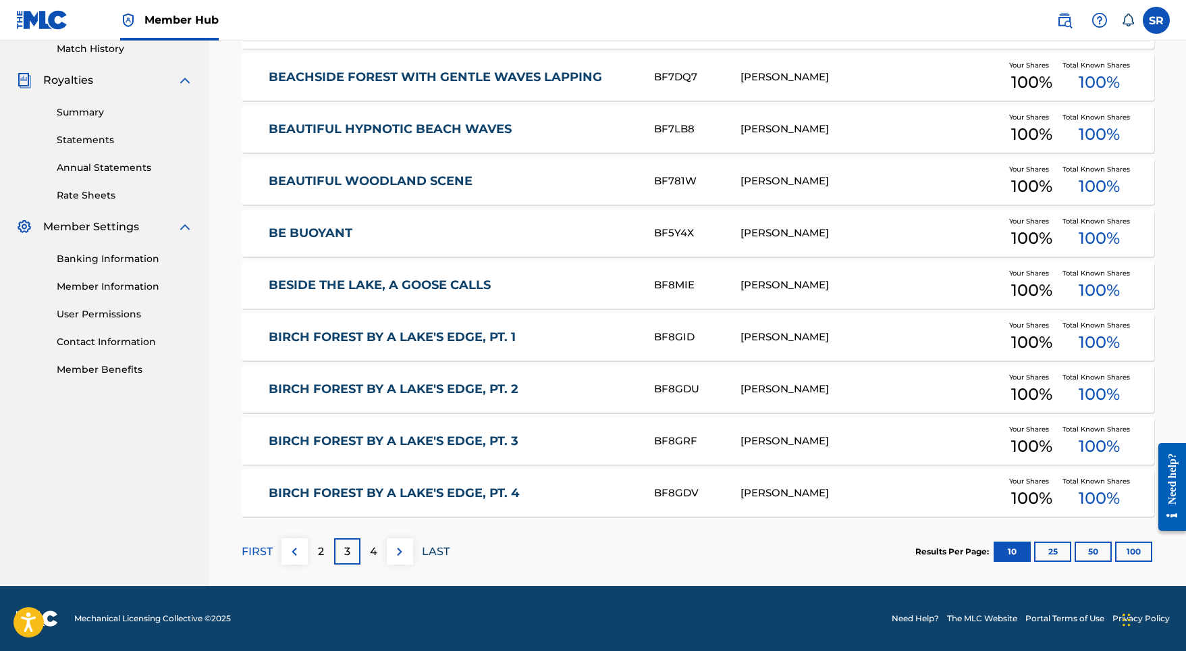
click at [438, 548] on p "LAST" at bounding box center [436, 552] width 28 height 16
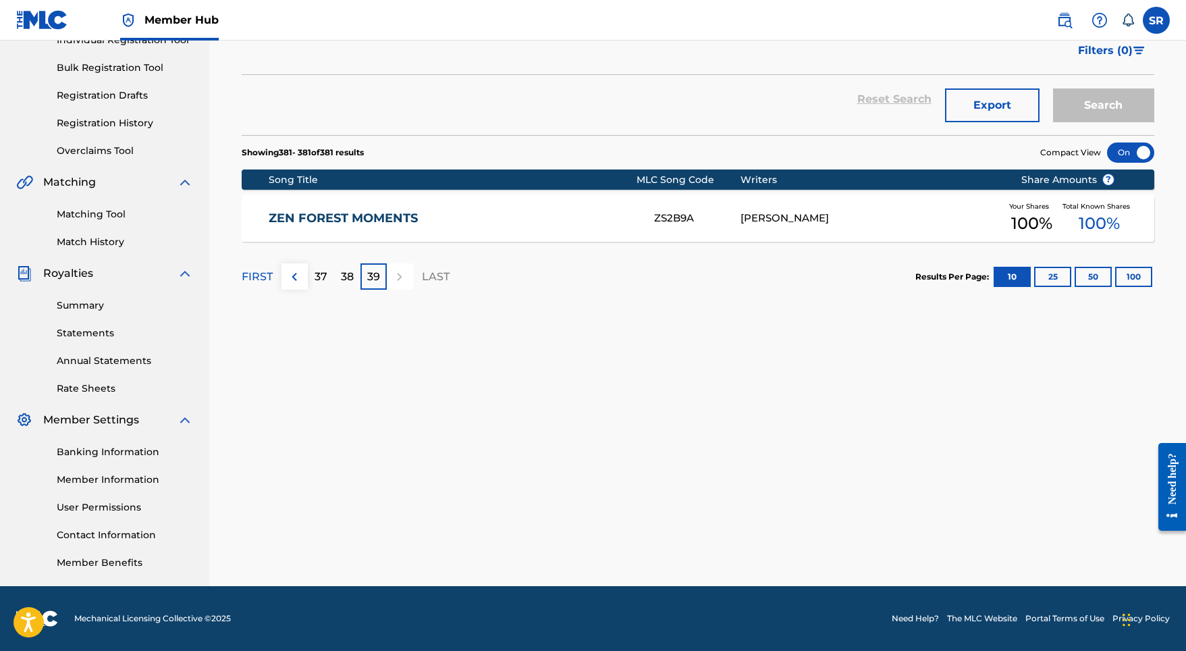
click at [346, 291] on div "FIRST 37 38 39 LAST" at bounding box center [346, 277] width 208 height 70
click at [346, 282] on p "38" at bounding box center [347, 277] width 13 height 16
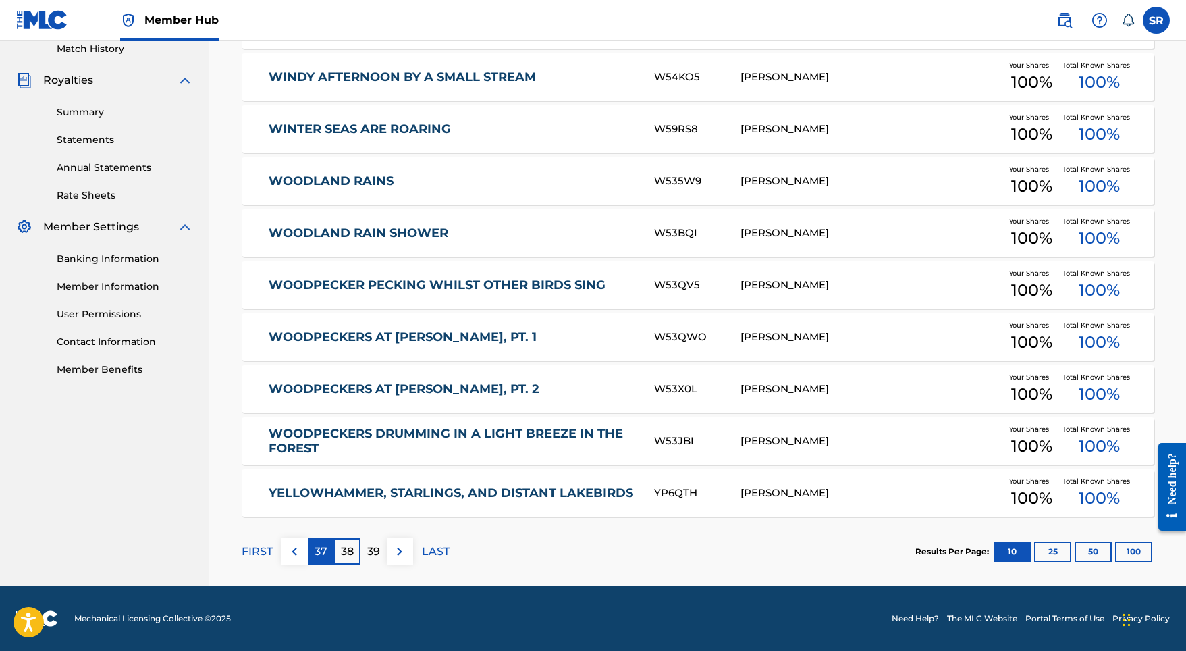
click at [322, 562] on div "37" at bounding box center [321, 551] width 26 height 26
